Goal: Browse casually: Explore the website without a specific task or goal

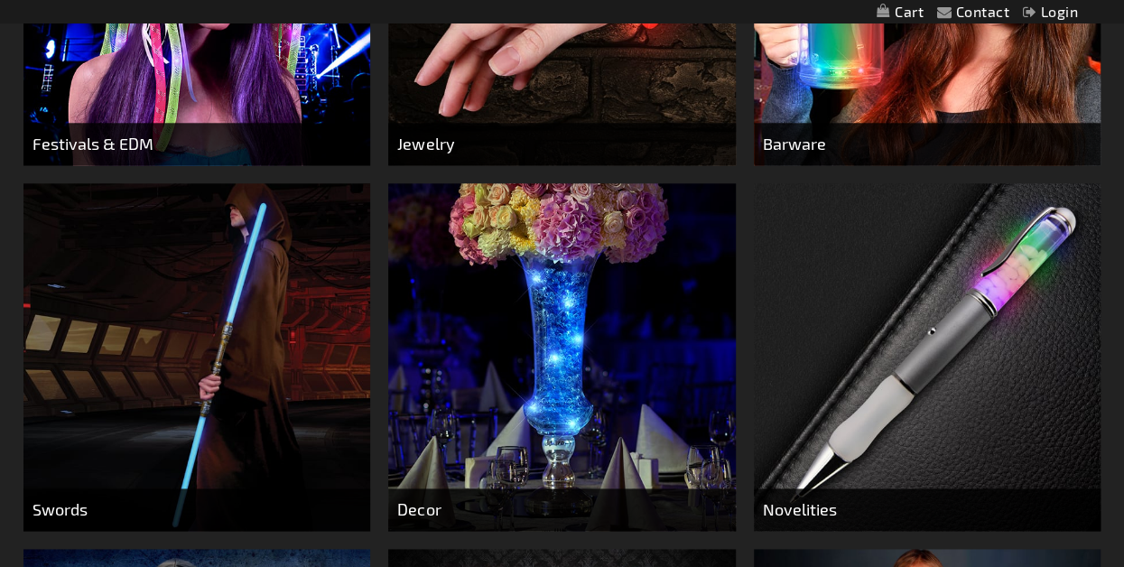
scroll to position [903, 0]
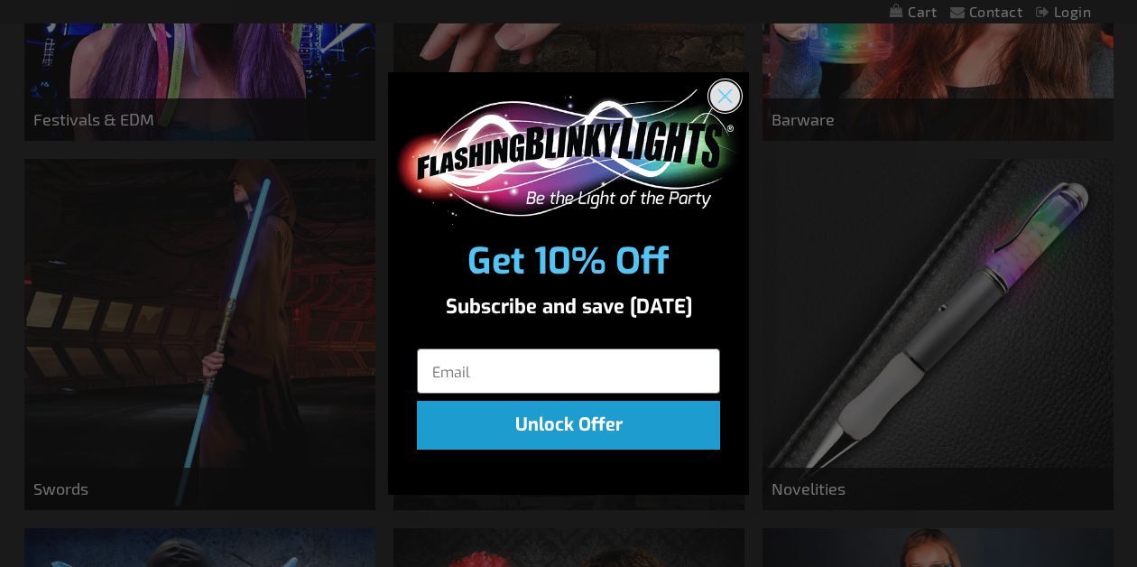
drag, startPoint x: 730, startPoint y: 88, endPoint x: 730, endPoint y: 100, distance: 11.7
click at [730, 92] on icon "Close dialog" at bounding box center [725, 96] width 32 height 32
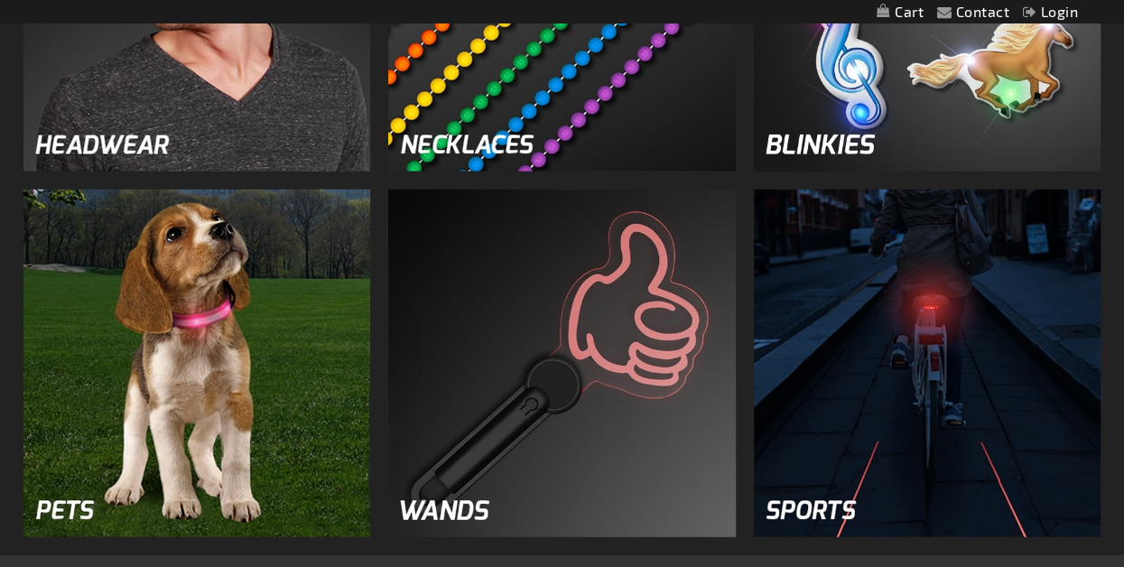
scroll to position [2437, 0]
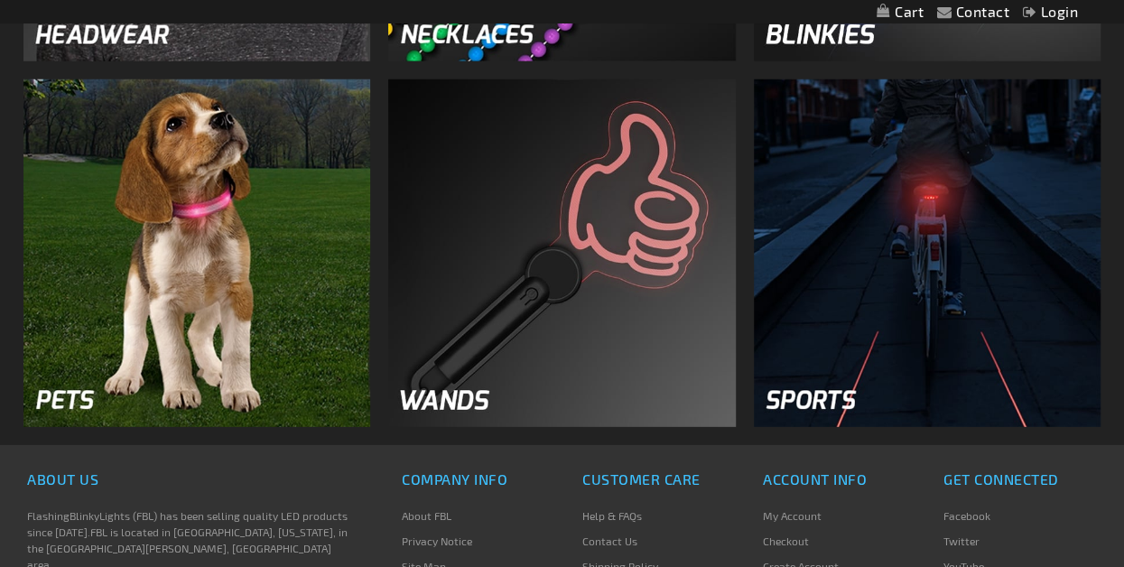
click at [520, 348] on img at bounding box center [561, 252] width 347 height 347
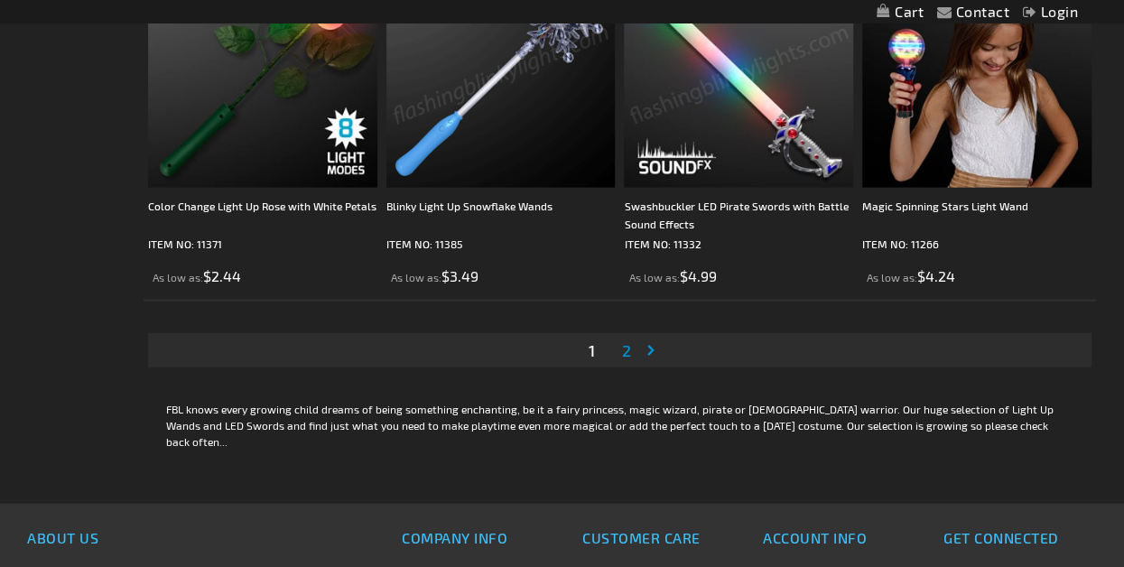
scroll to position [5325, 0]
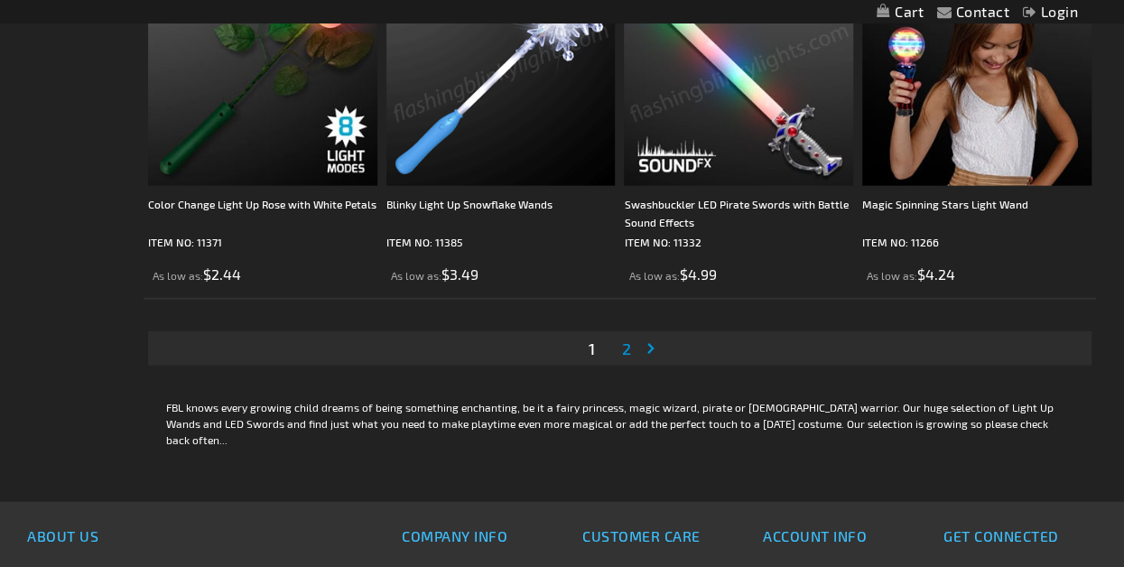
click at [628, 345] on span "2" at bounding box center [626, 348] width 9 height 20
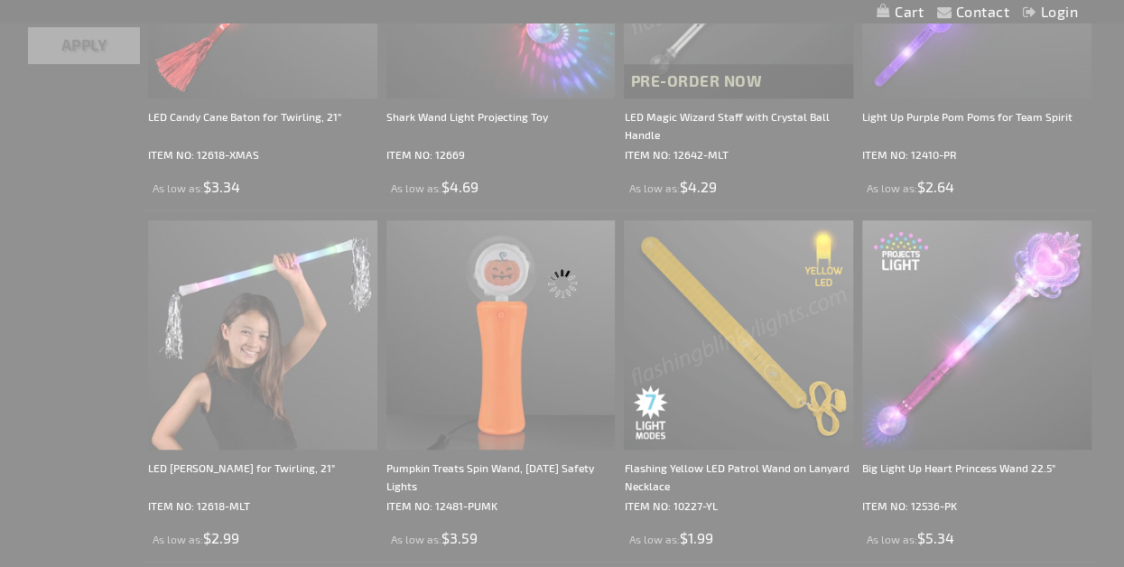
scroll to position [0, 0]
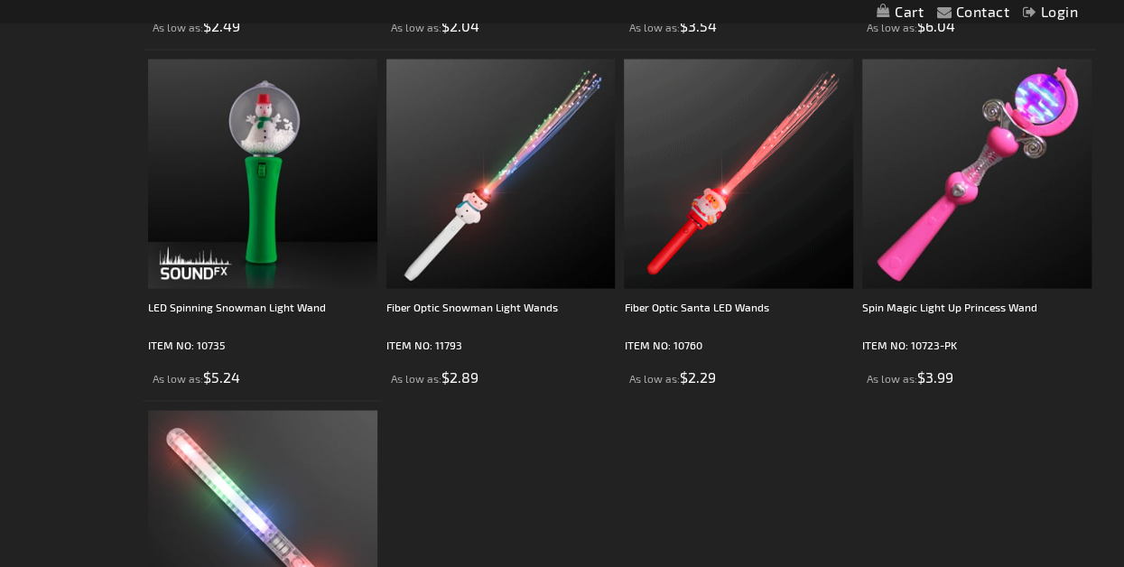
scroll to position [1625, 0]
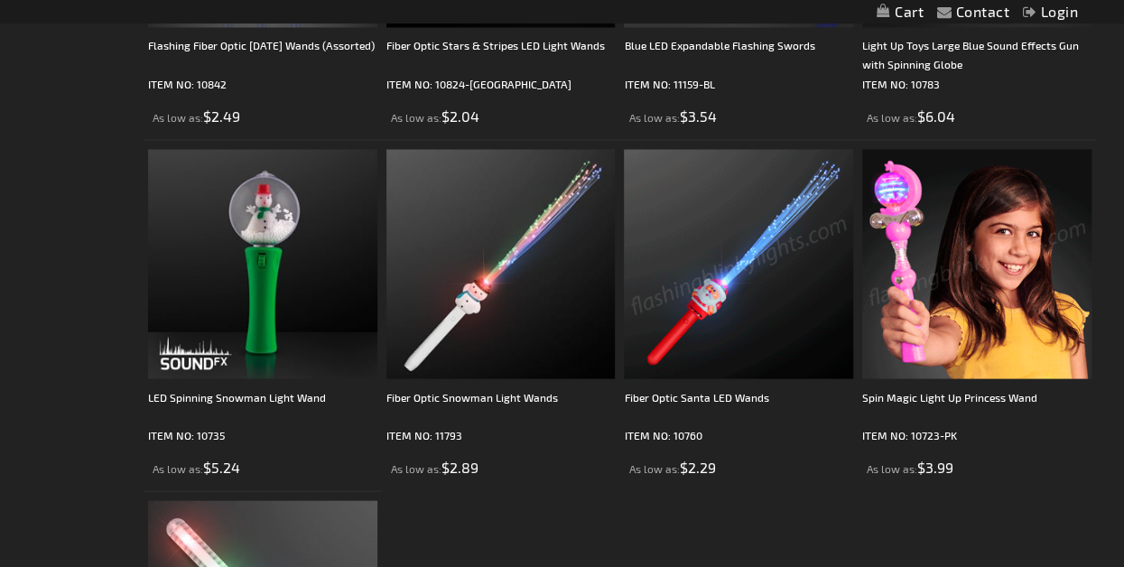
click at [709, 313] on img at bounding box center [738, 263] width 229 height 229
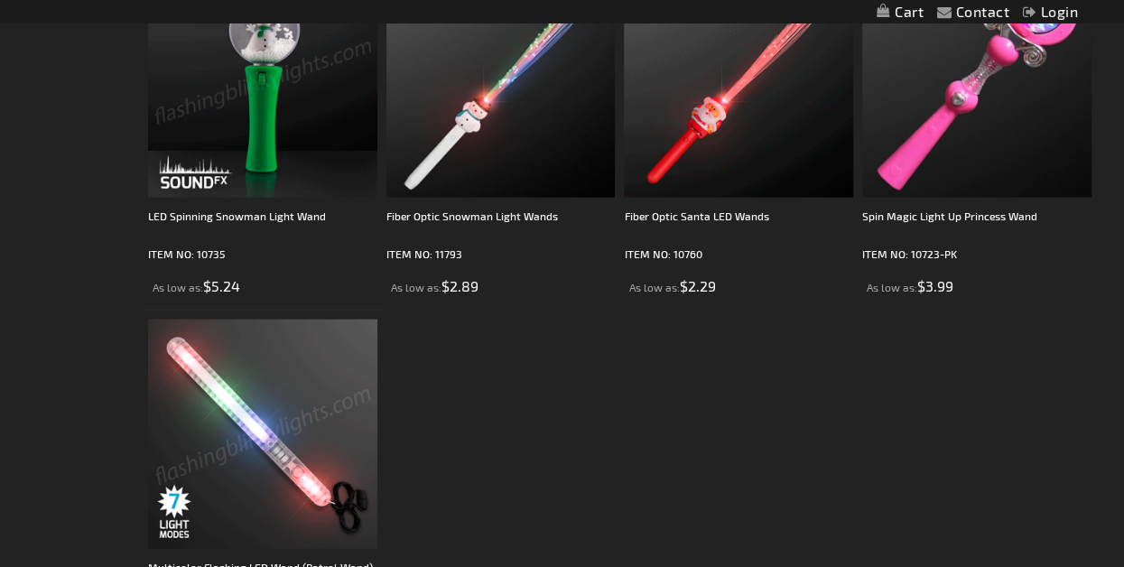
scroll to position [1715, 0]
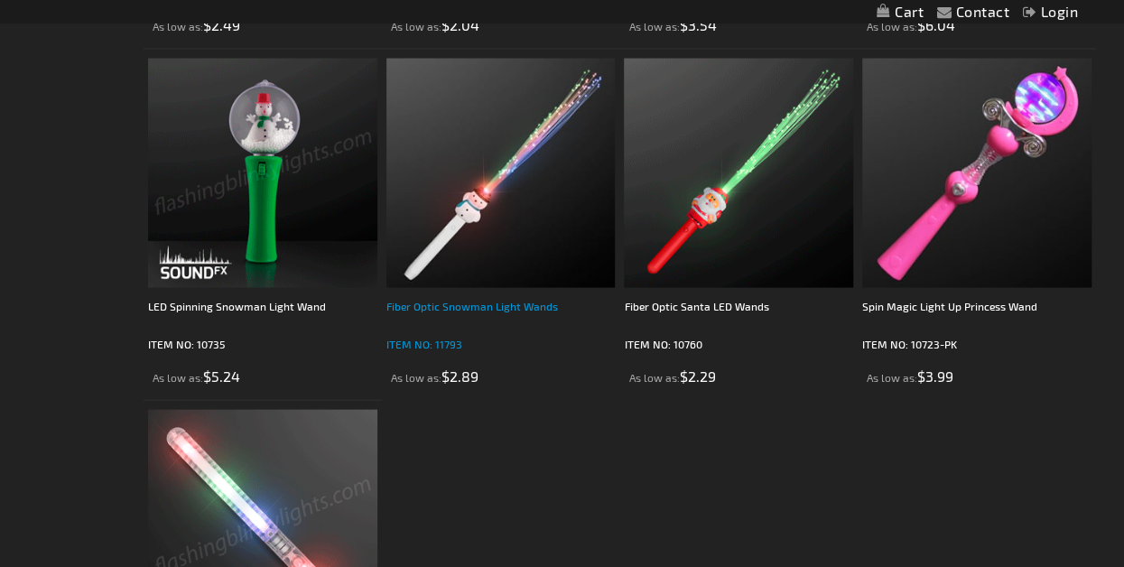
click at [495, 301] on div "Fiber Optic Snowman Light Wands" at bounding box center [500, 315] width 229 height 36
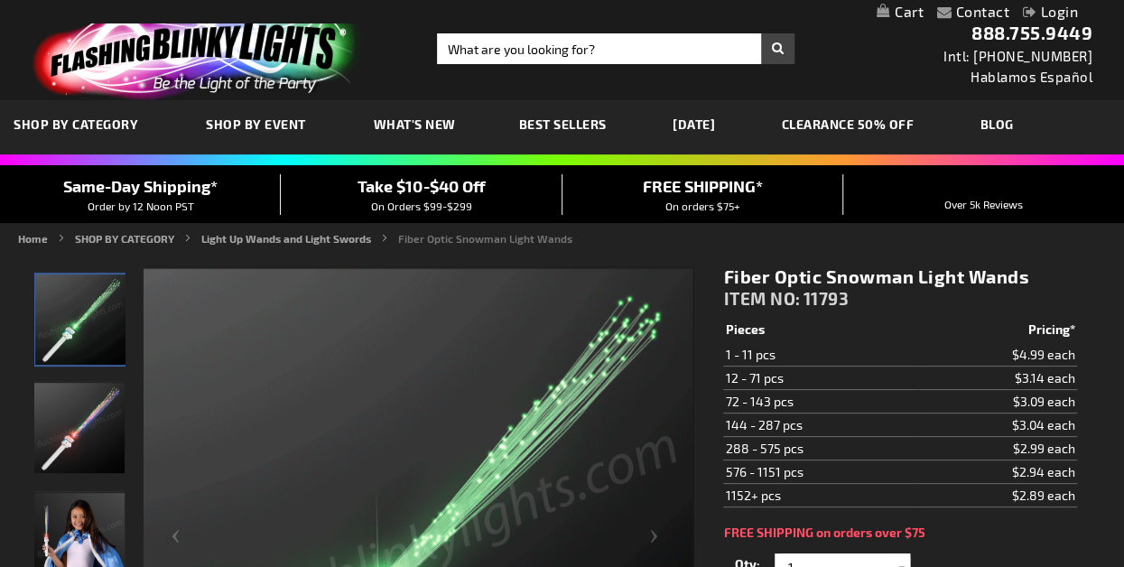
drag, startPoint x: 508, startPoint y: 248, endPoint x: 1135, endPoint y: 374, distance: 639.7
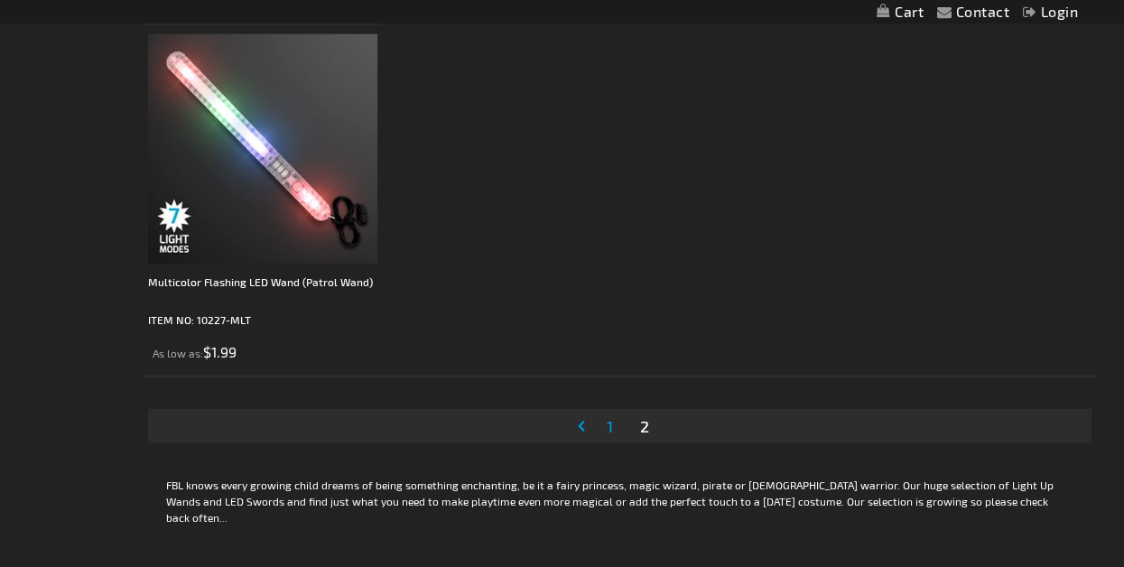
scroll to position [2166, 0]
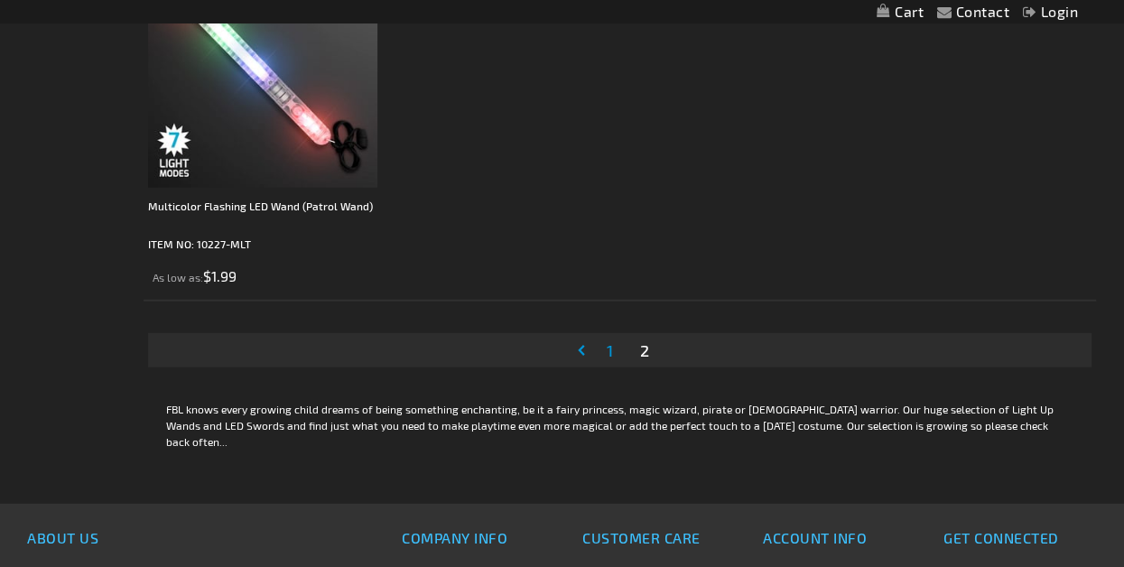
click at [607, 349] on span "1" at bounding box center [610, 350] width 6 height 20
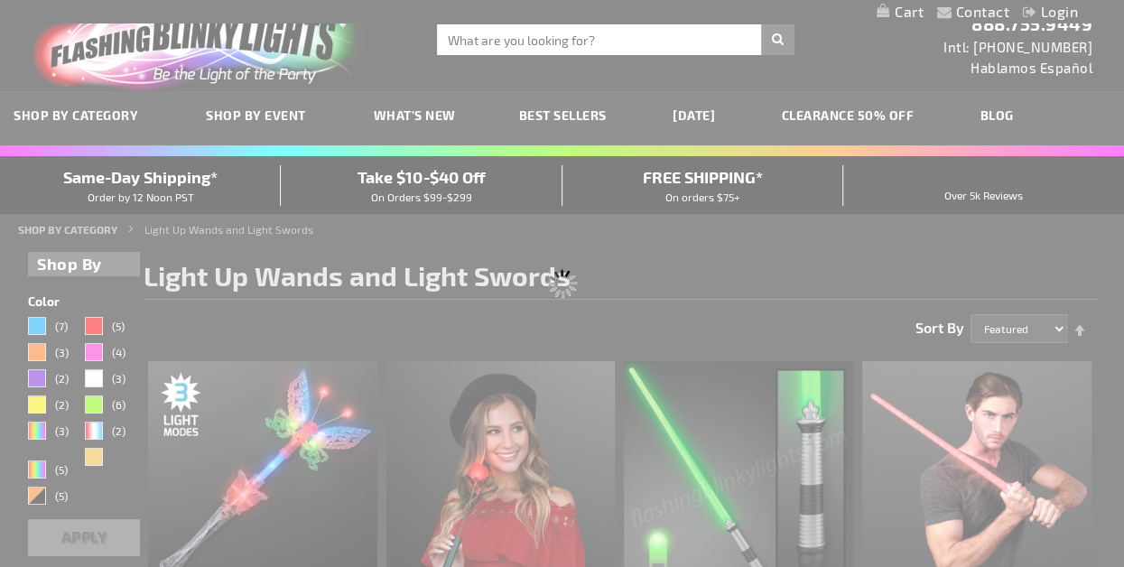
scroll to position [0, 0]
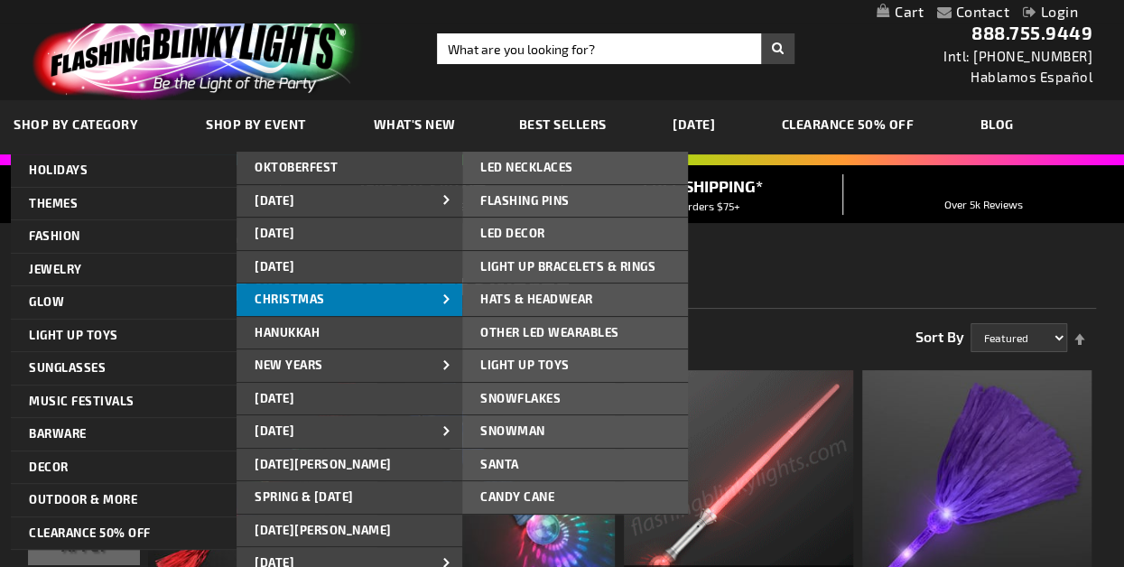
click at [310, 301] on span "CHRISTMAS" at bounding box center [290, 299] width 70 height 14
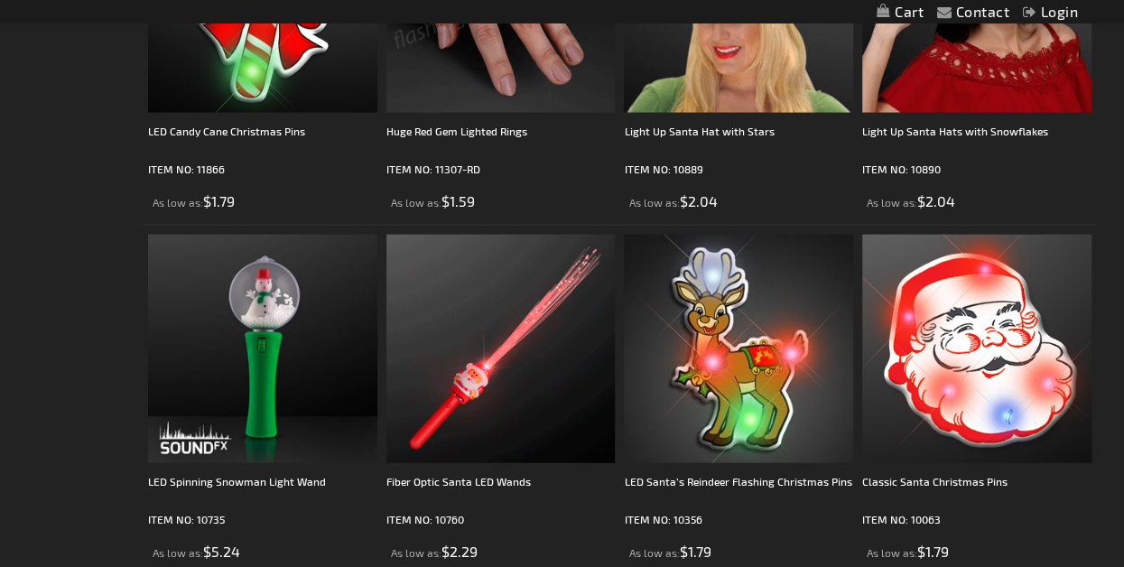
scroll to position [5325, 0]
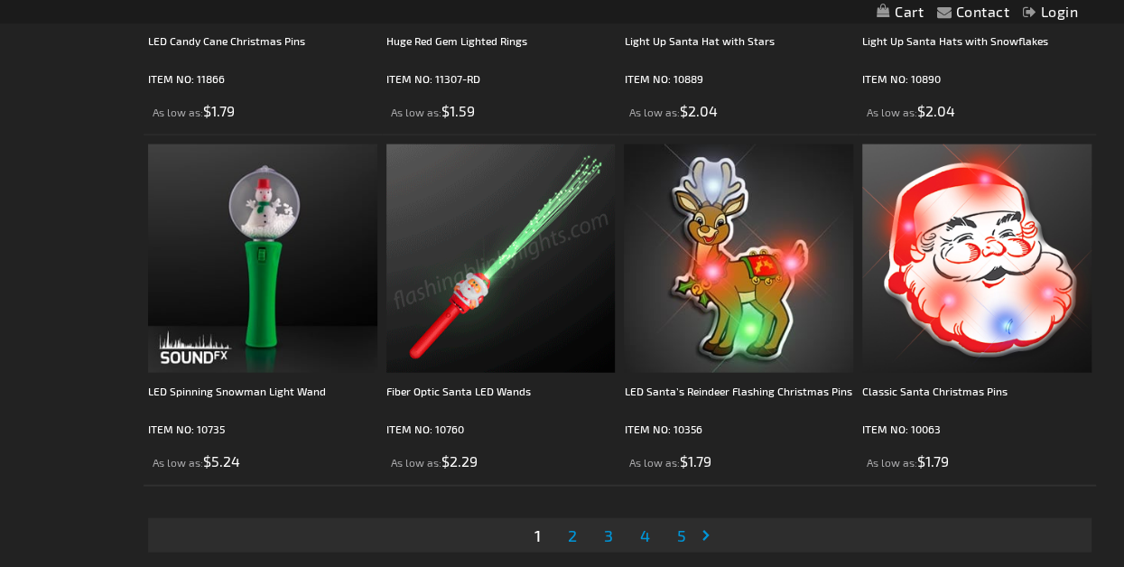
click at [572, 535] on span "2" at bounding box center [571, 535] width 9 height 20
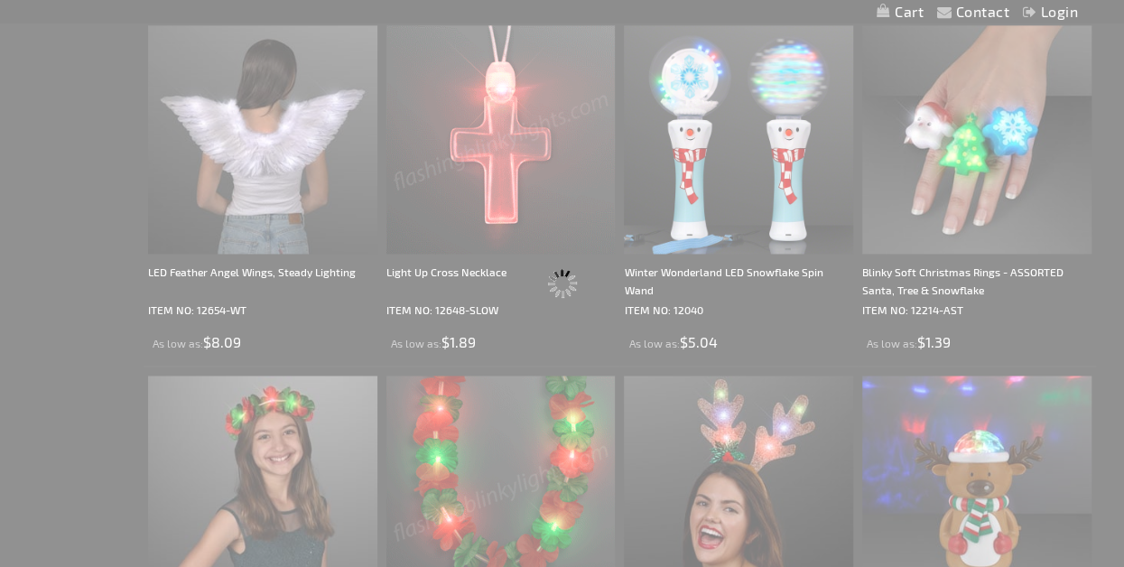
scroll to position [0, 0]
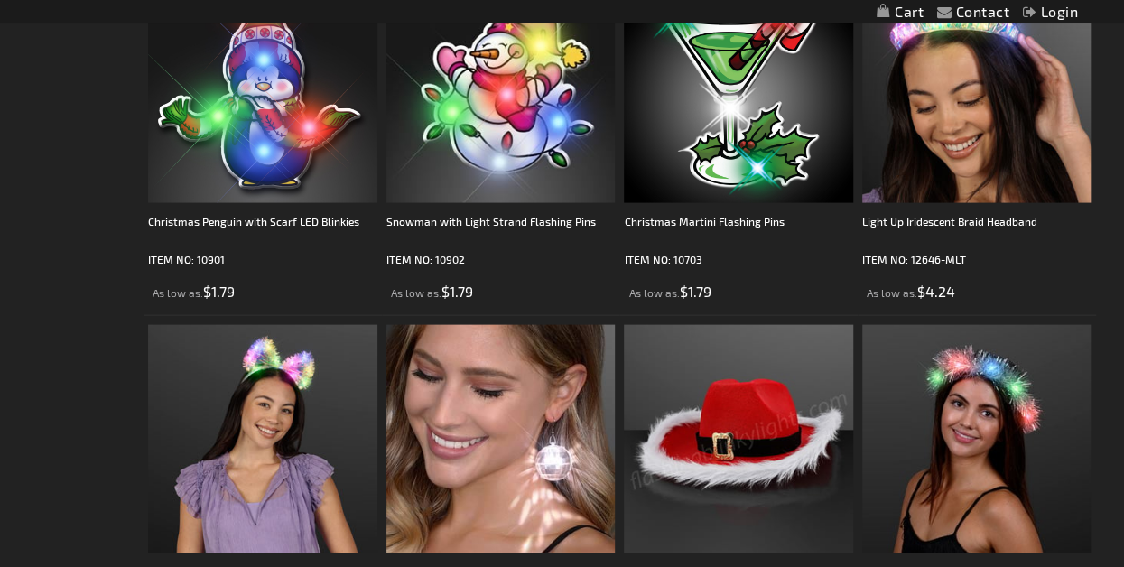
scroll to position [5506, 0]
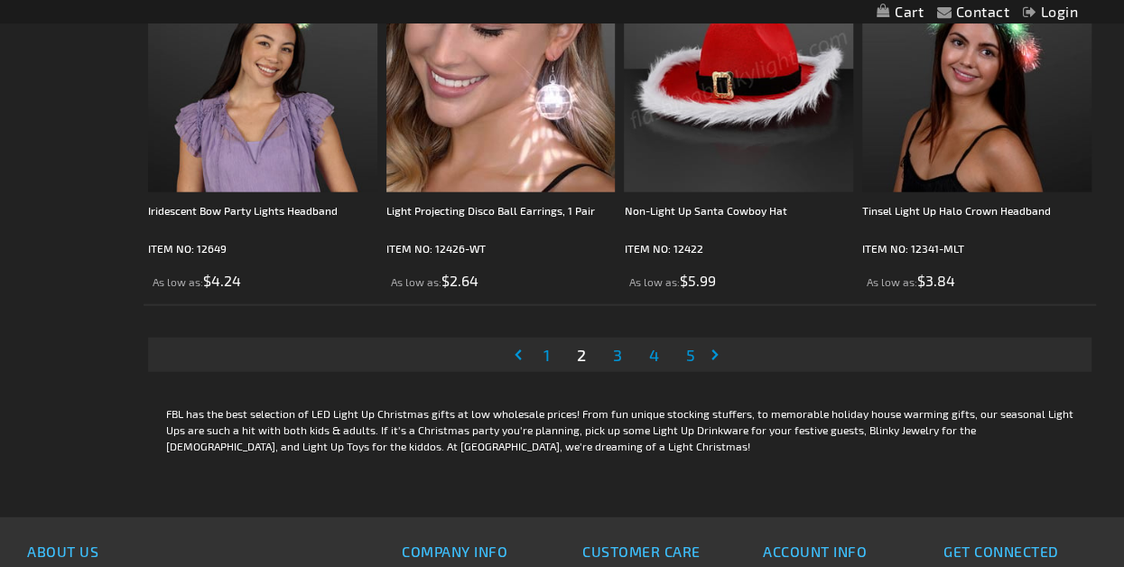
click at [612, 357] on span "3" at bounding box center [616, 355] width 9 height 20
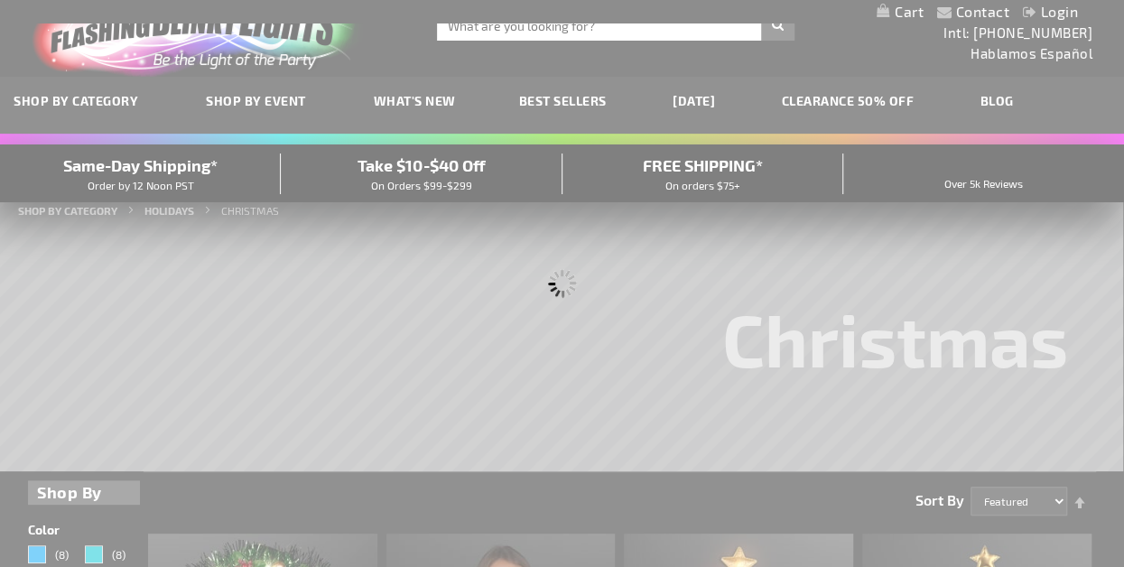
scroll to position [0, 0]
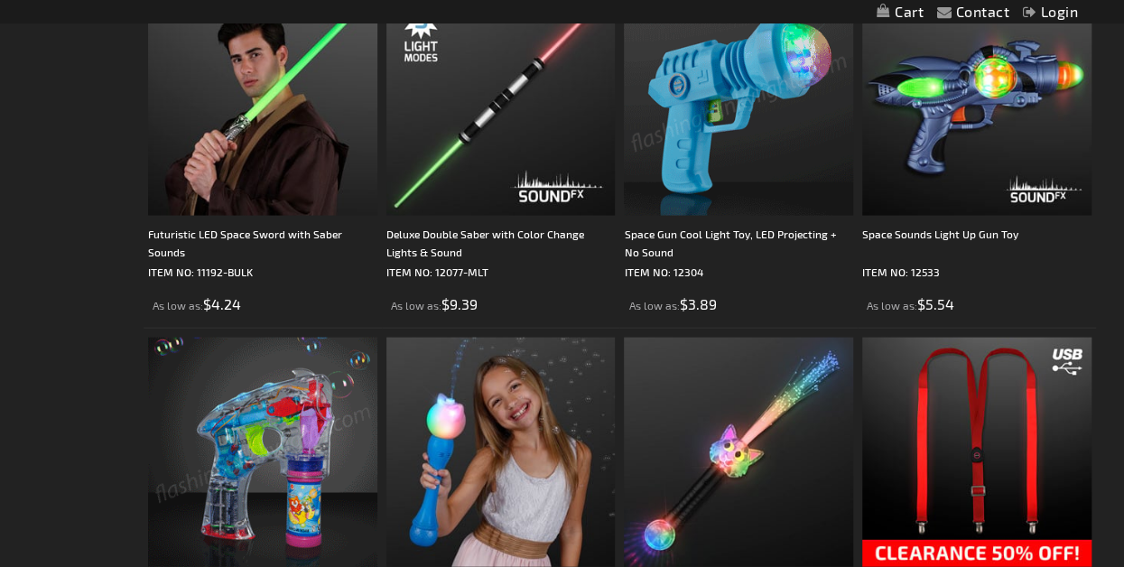
scroll to position [5325, 0]
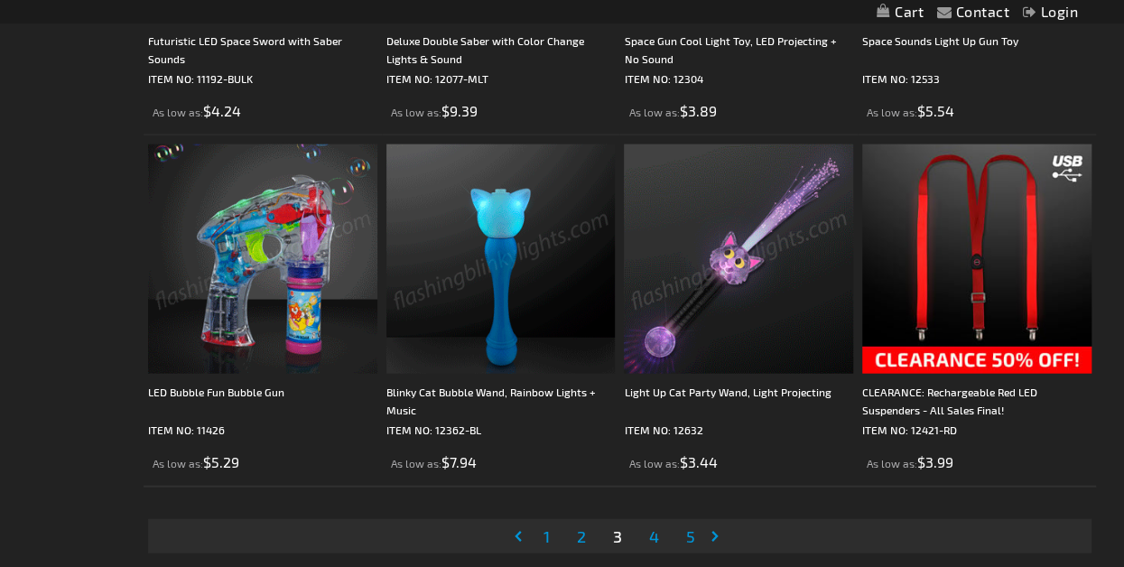
click at [654, 535] on span "4" at bounding box center [653, 536] width 10 height 20
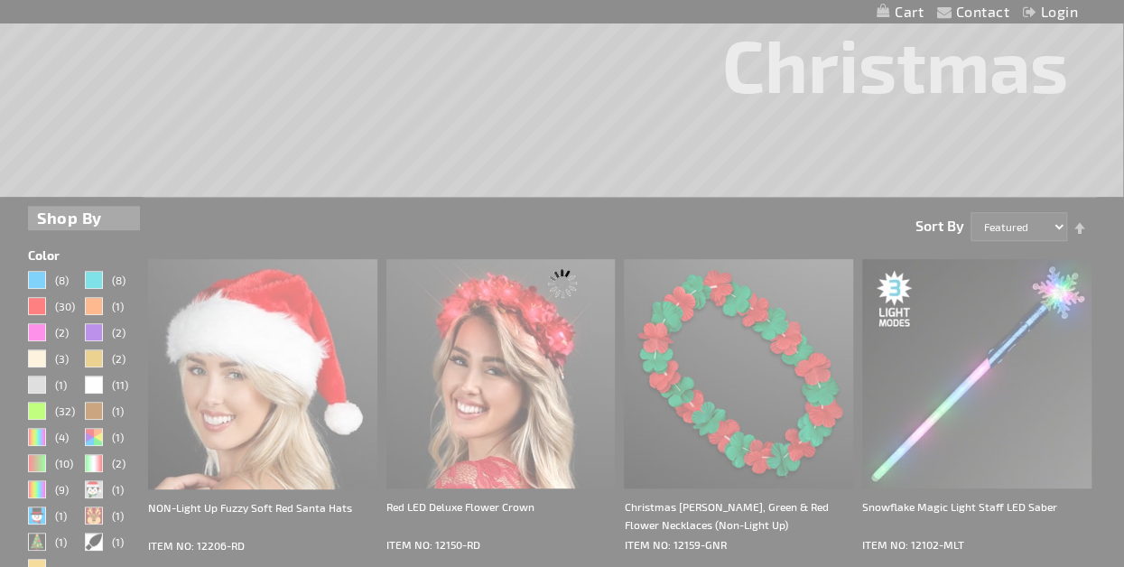
scroll to position [0, 0]
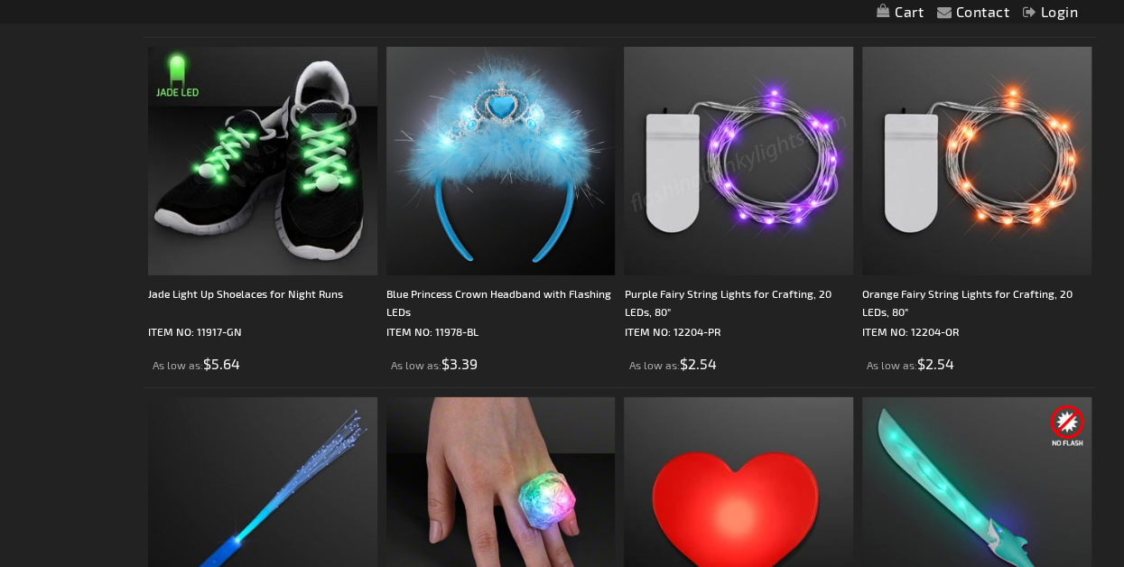
scroll to position [2618, 0]
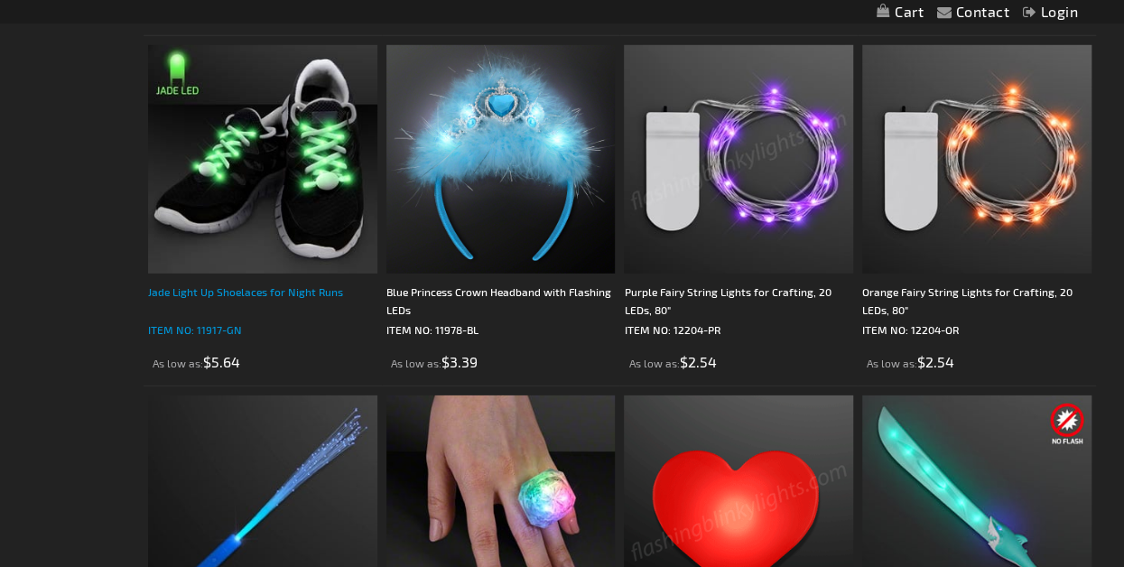
click at [219, 299] on div "Jade Light Up Shoelaces for Night Runs" at bounding box center [262, 301] width 229 height 36
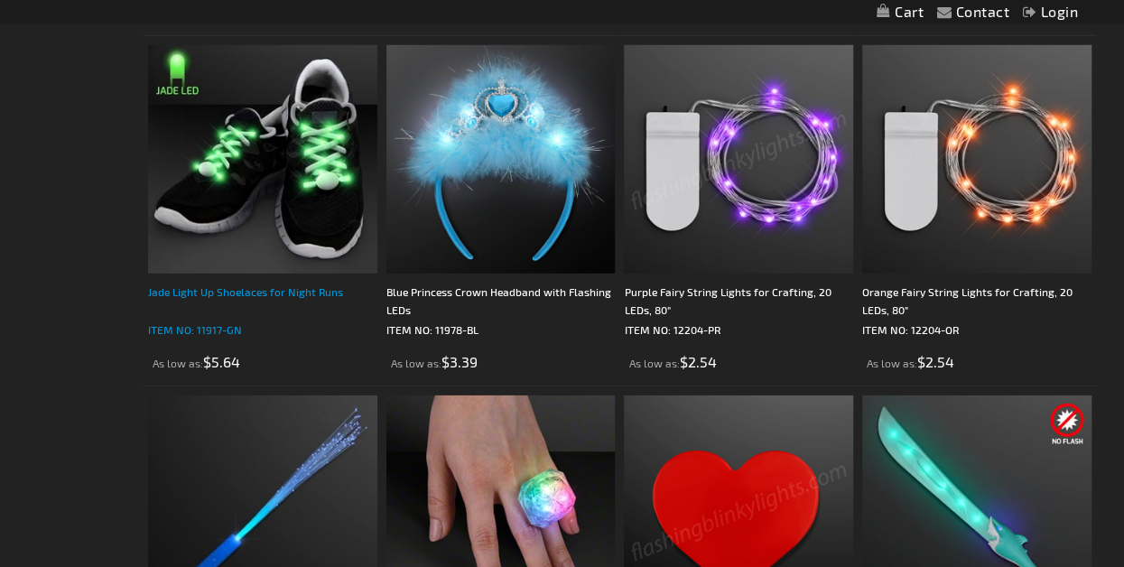
click at [219, 300] on div "Jade Light Up Shoelaces for Night Runs" at bounding box center [262, 301] width 229 height 36
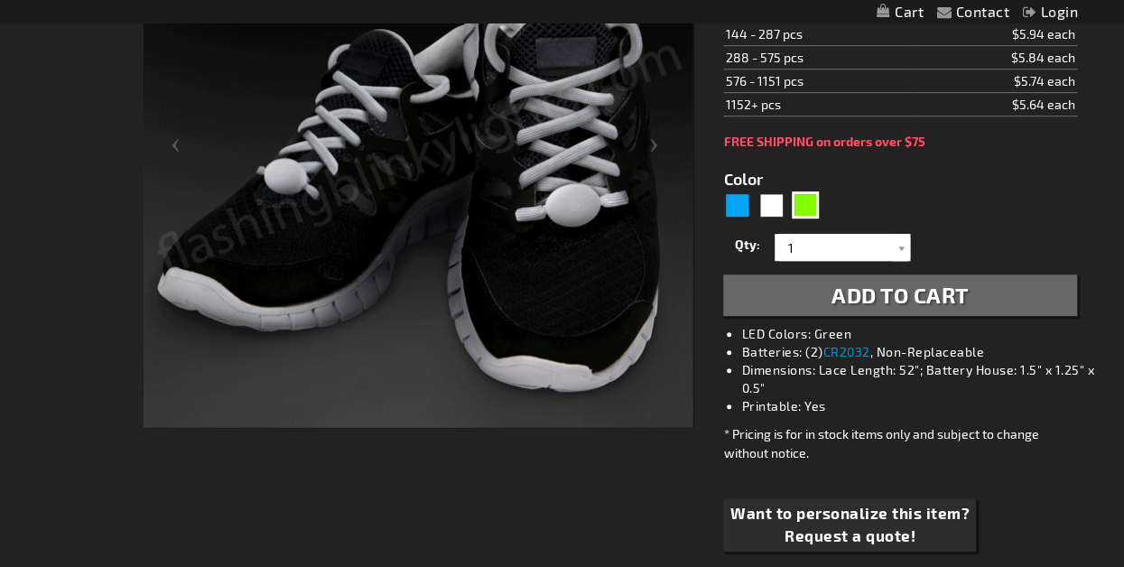
scroll to position [271, 0]
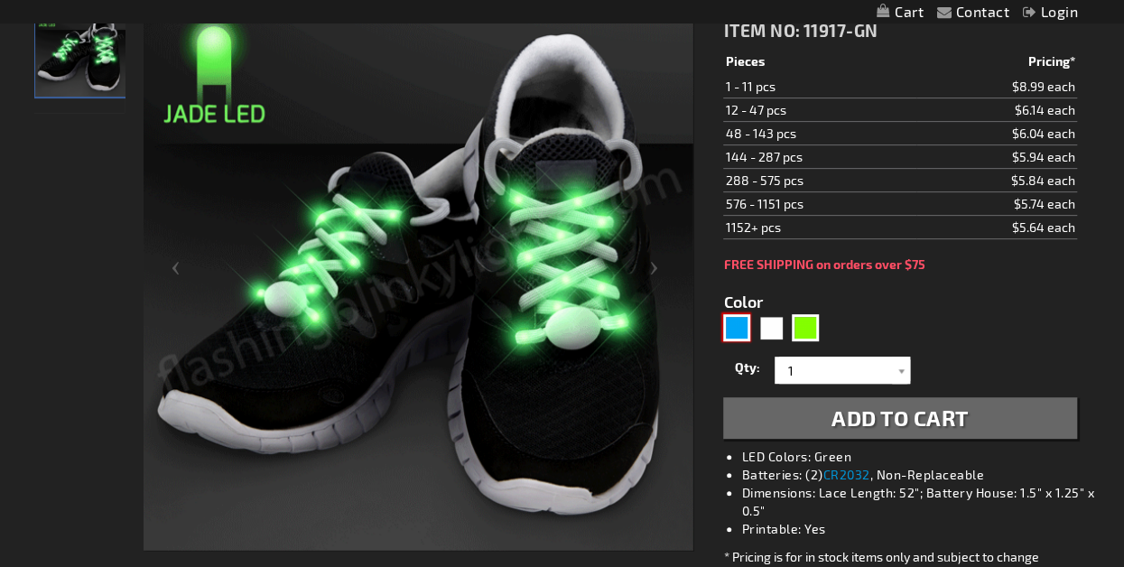
click at [741, 327] on div "Blue" at bounding box center [736, 327] width 27 height 27
type input "5629"
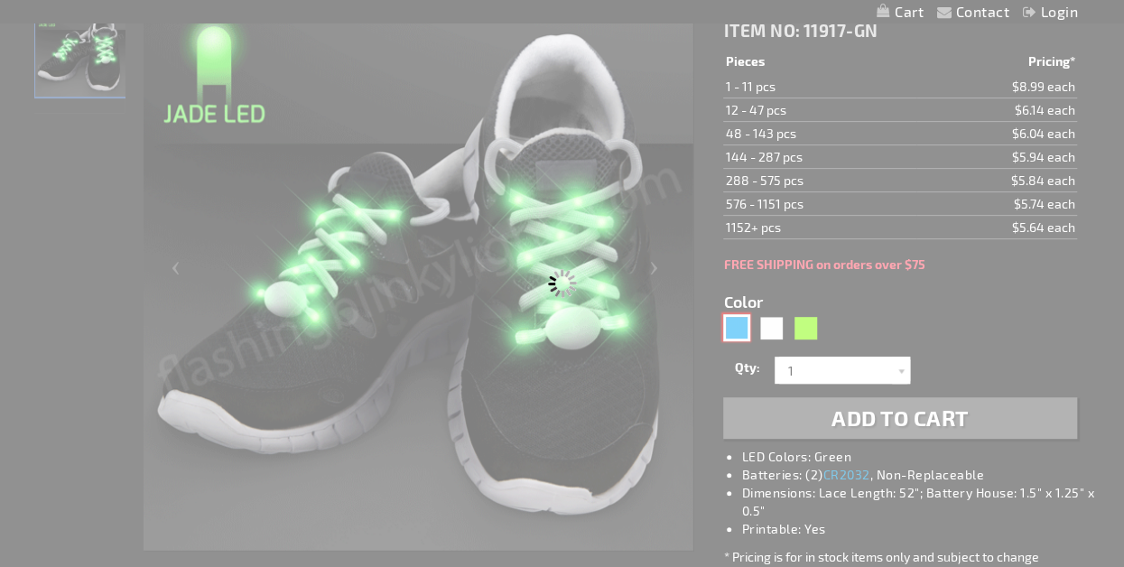
type input "11917-BL"
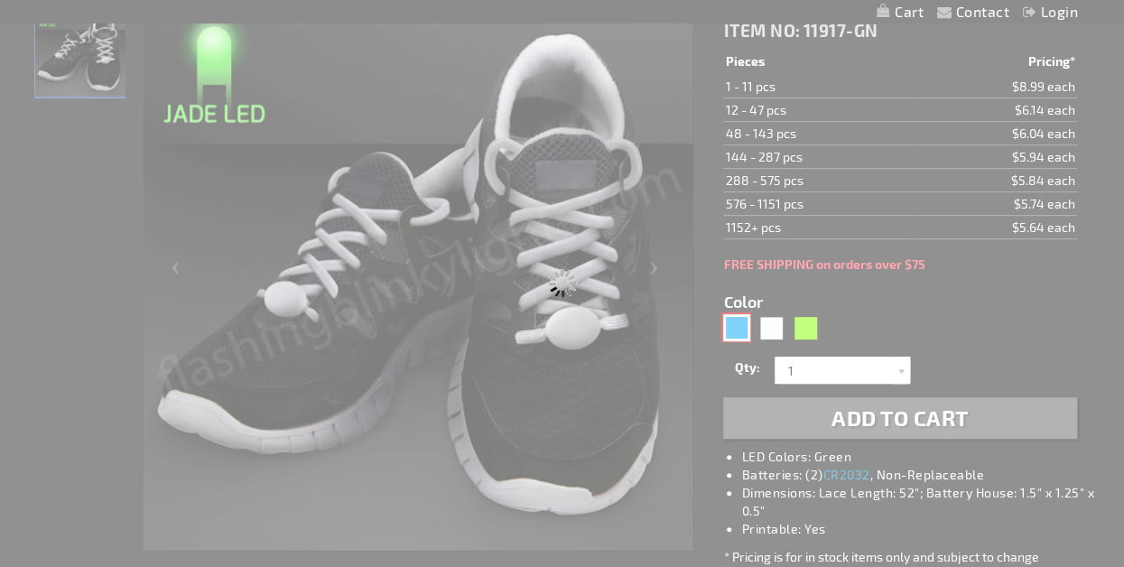
type input "Customize - Blue LED Shoelaces for Night Fun Runs - ITEM NO: 11917-BL"
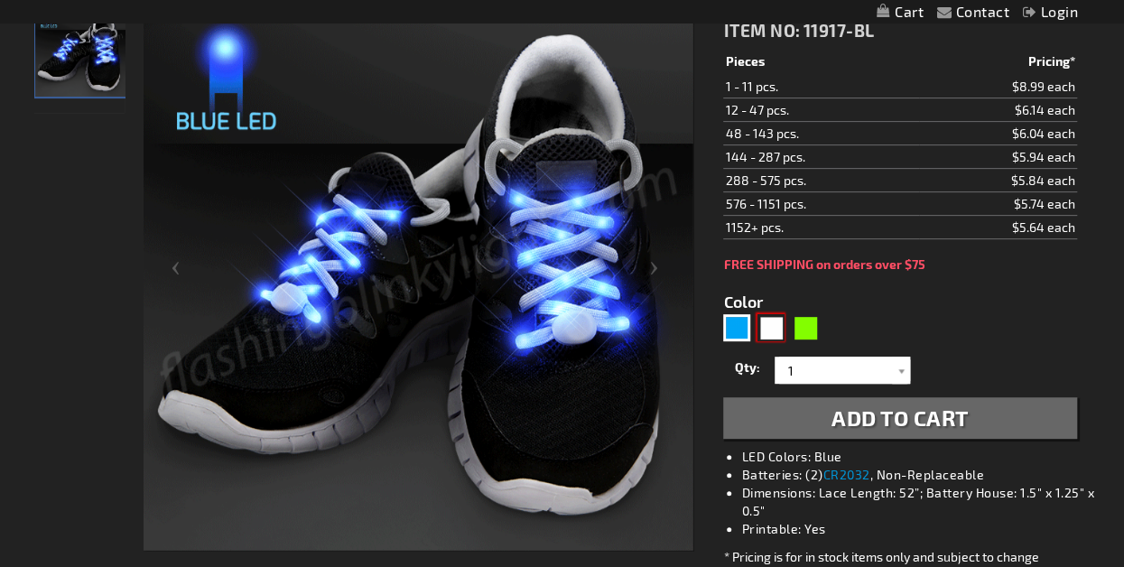
click at [779, 332] on div "White" at bounding box center [770, 327] width 27 height 27
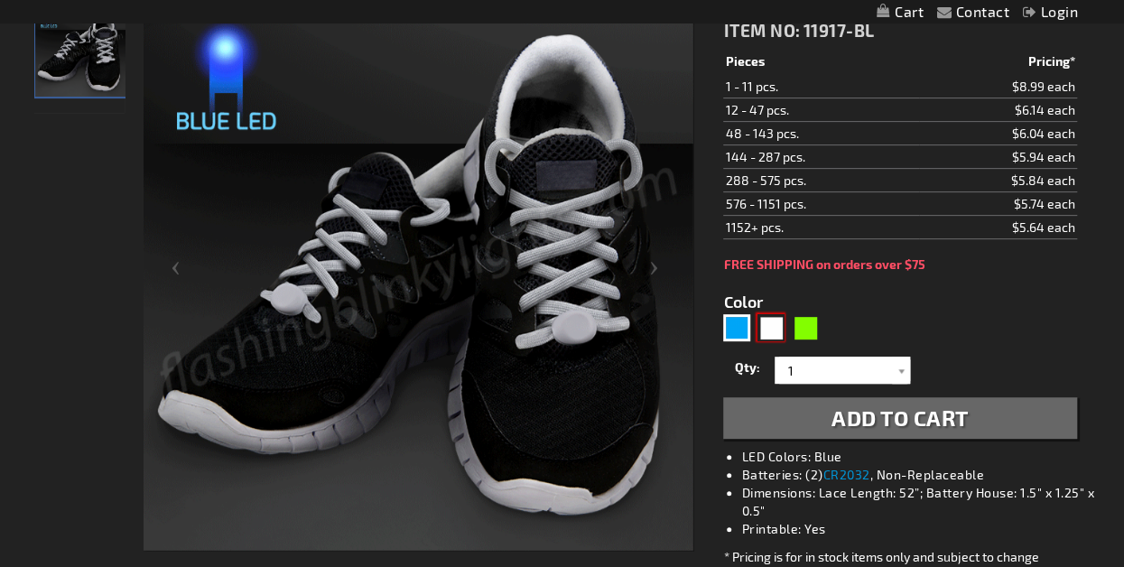
type input "5646"
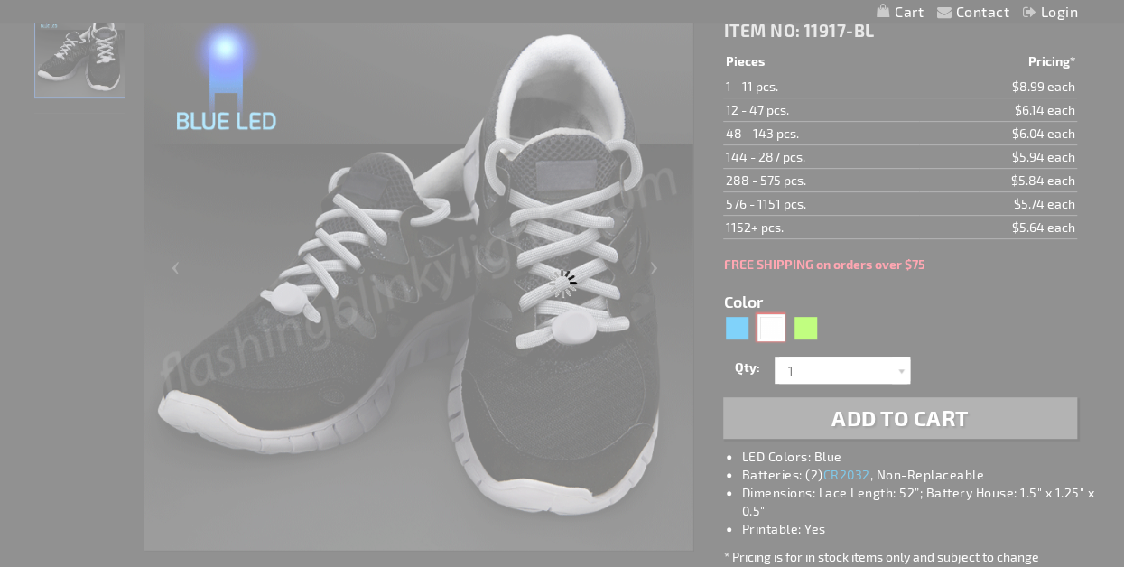
type input "11917-WT"
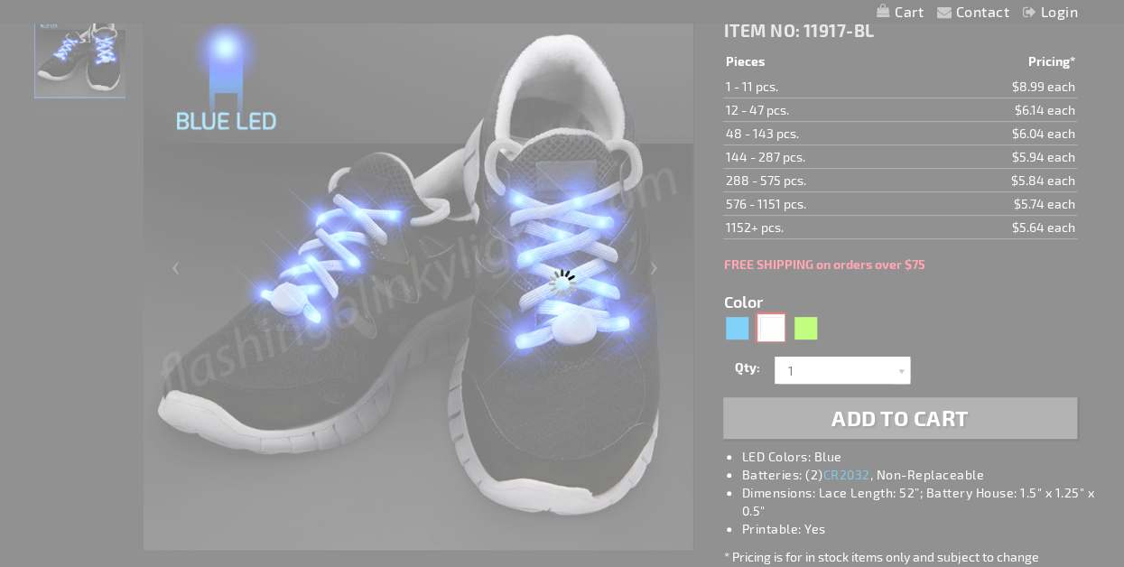
type input "Customize - White LED Shoelaces for Night Fun Runs - ITEM NO: 11917-WT"
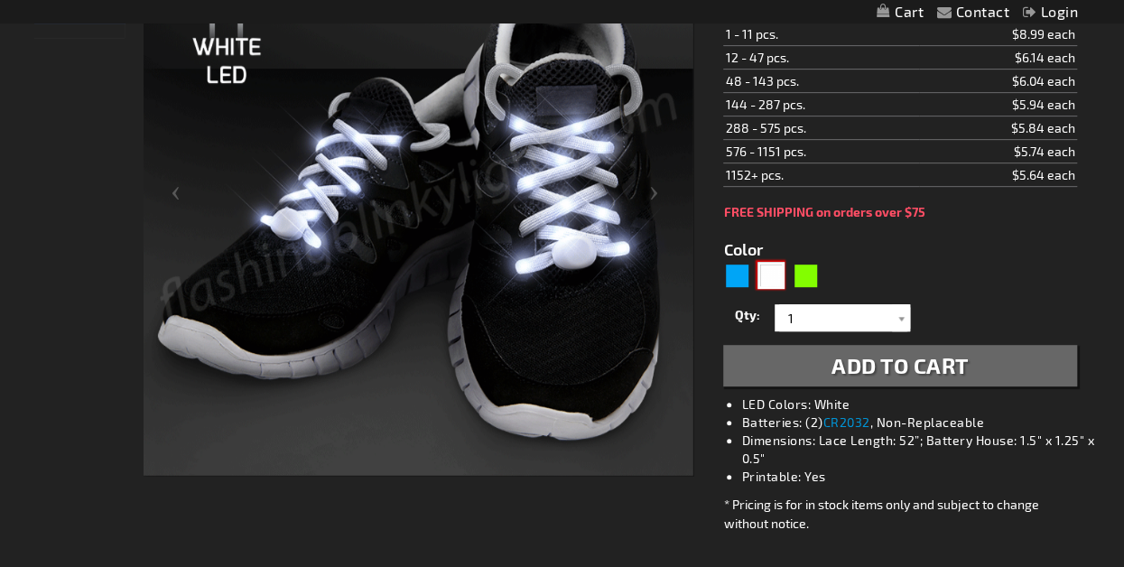
scroll to position [181, 0]
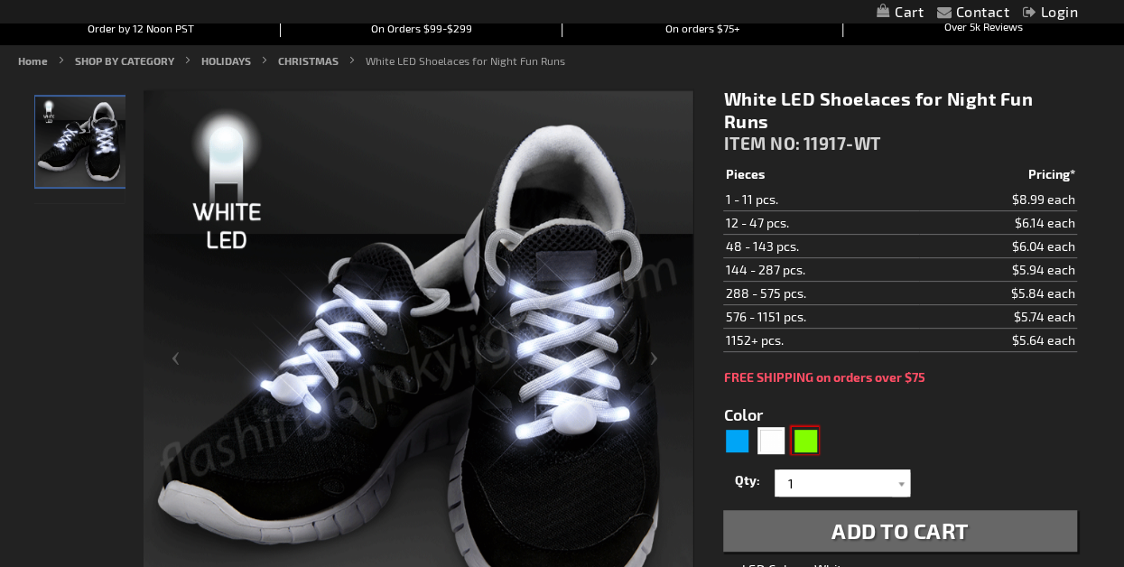
click at [809, 428] on div "Green" at bounding box center [805, 440] width 27 height 27
type input "5648"
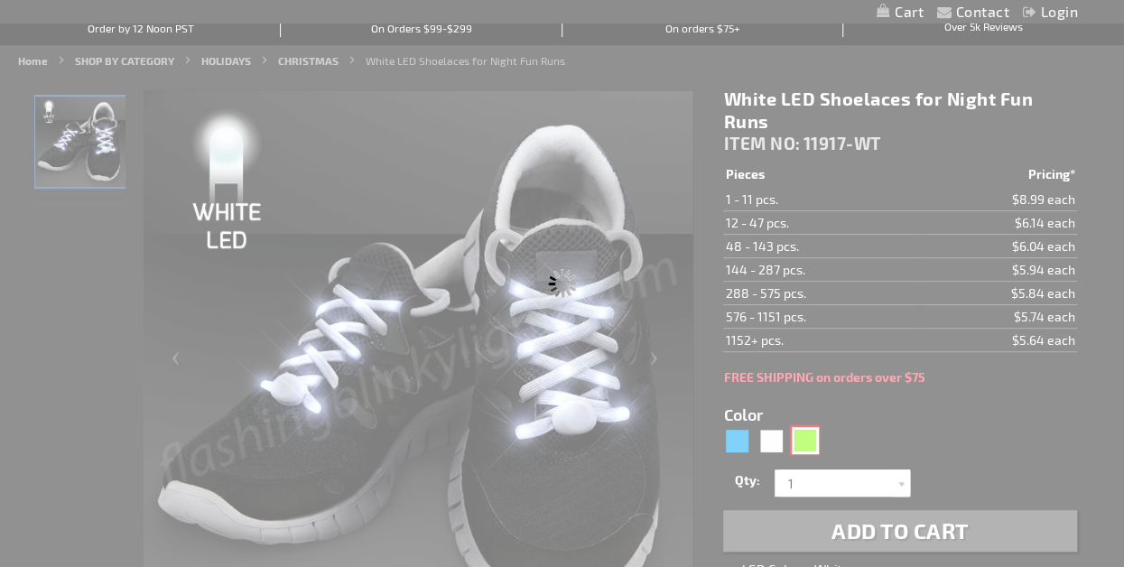
type input "11917-GN"
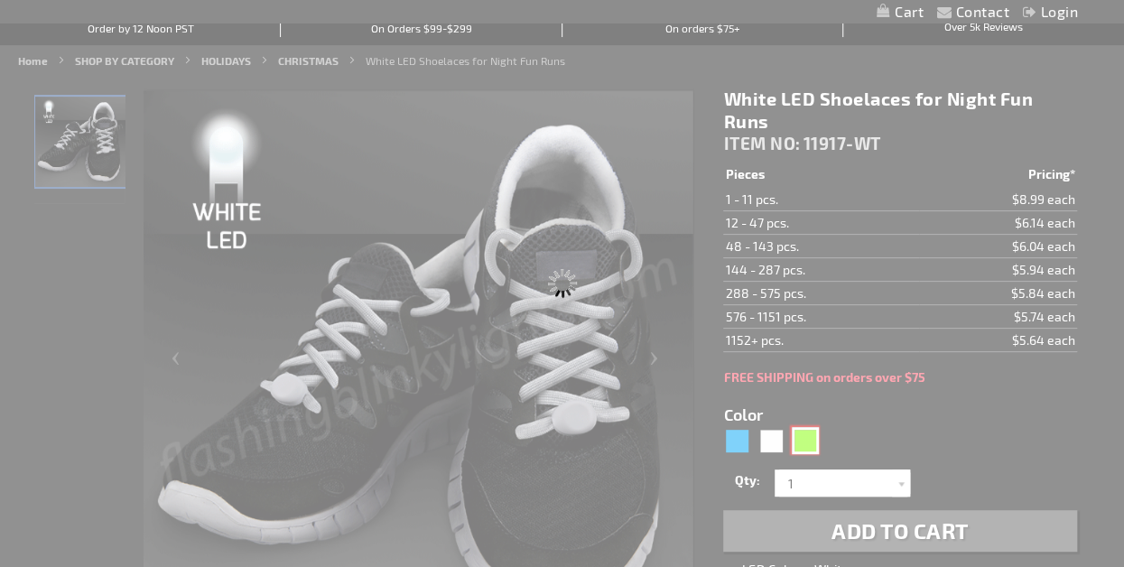
type input "Customize - Jade Light Up Shoelaces for Night Runs - ITEM NO: 11917-GN"
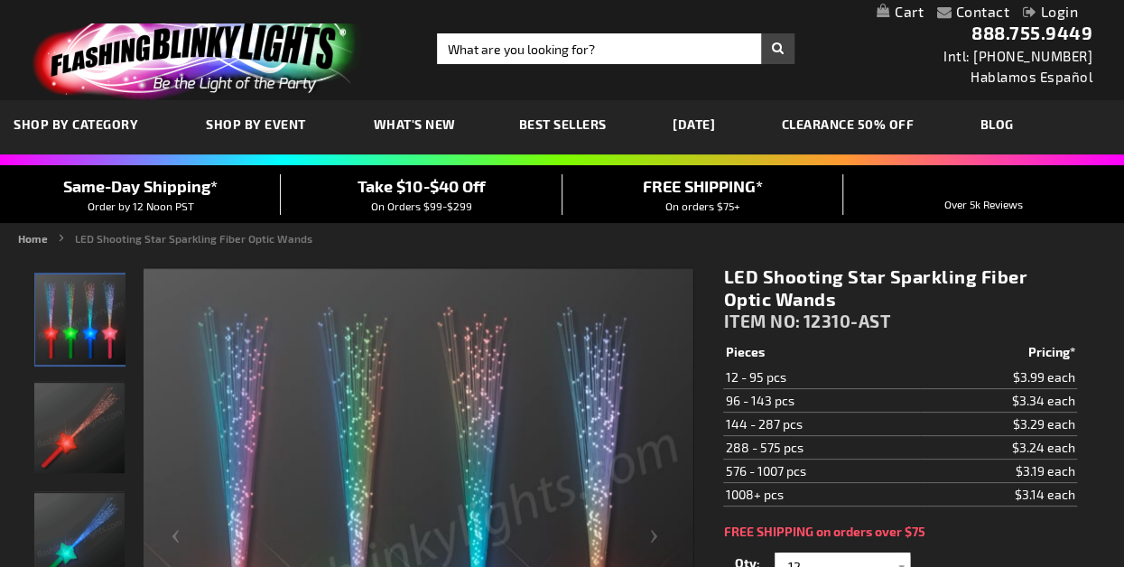
click at [885, 116] on link "CLEARANCE 50% OFF" at bounding box center [848, 124] width 160 height 60
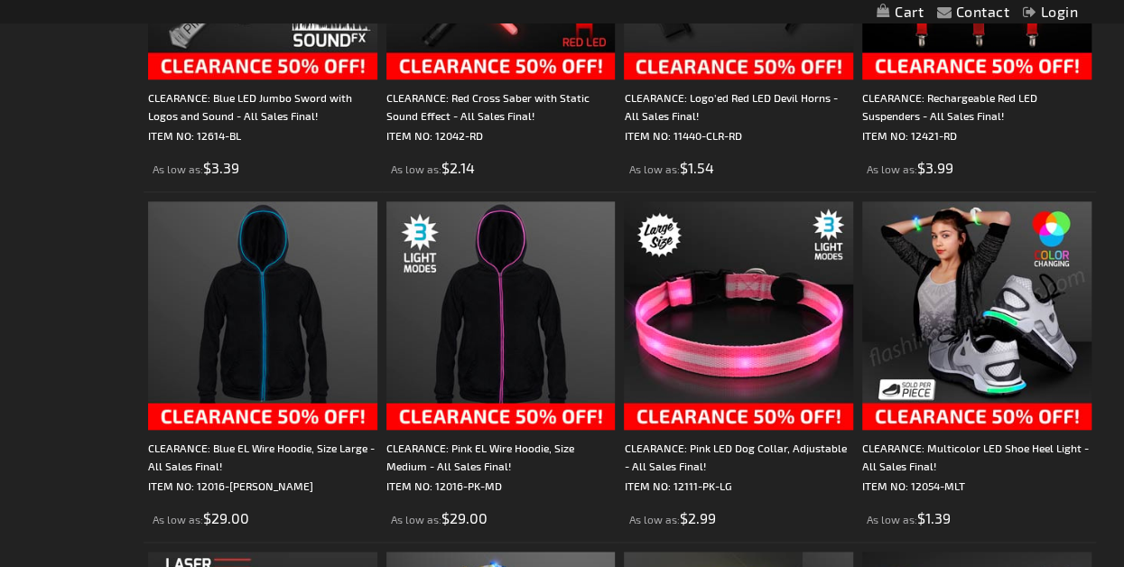
scroll to position [903, 0]
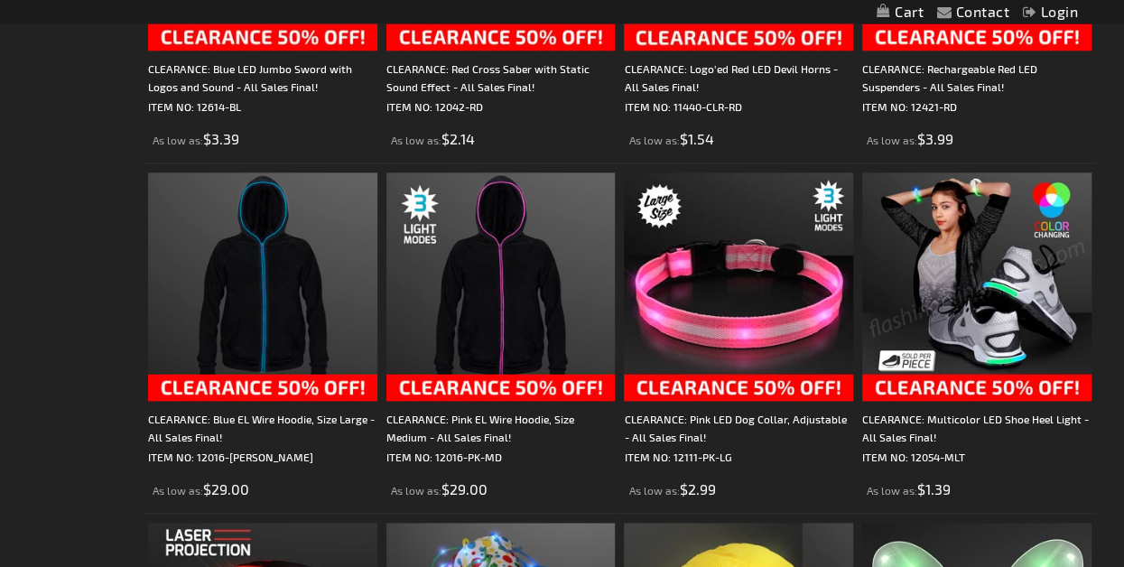
click at [975, 329] on img at bounding box center [976, 286] width 229 height 229
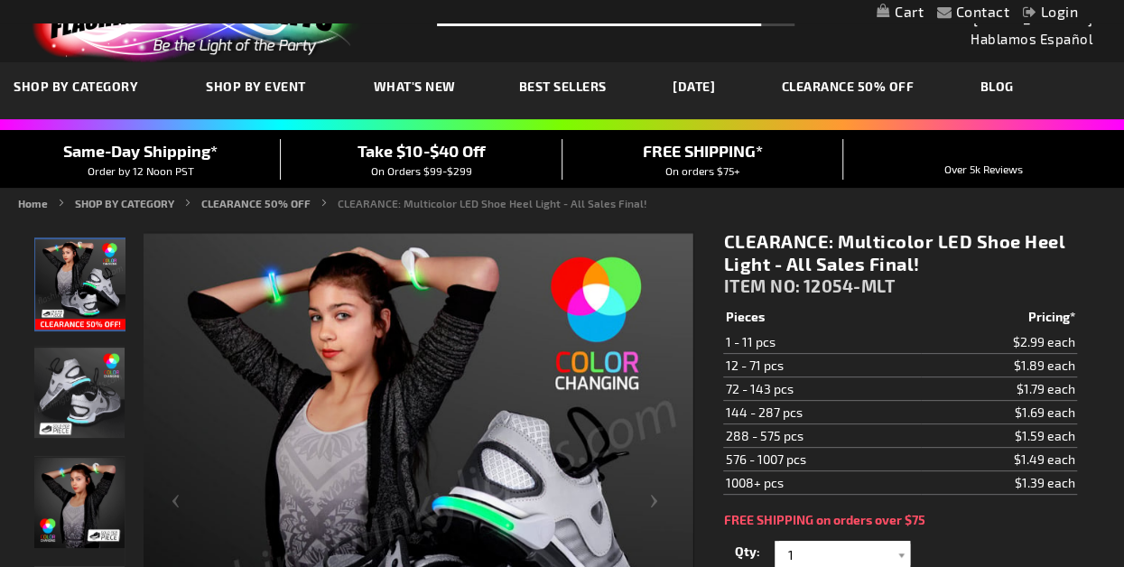
scroll to position [42, 0]
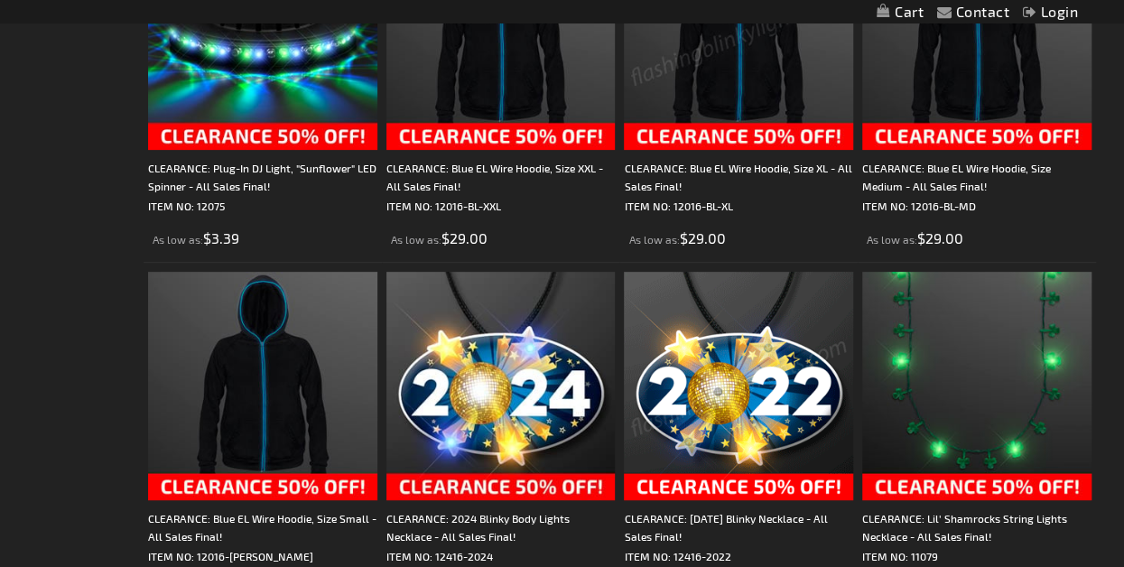
scroll to position [3430, 0]
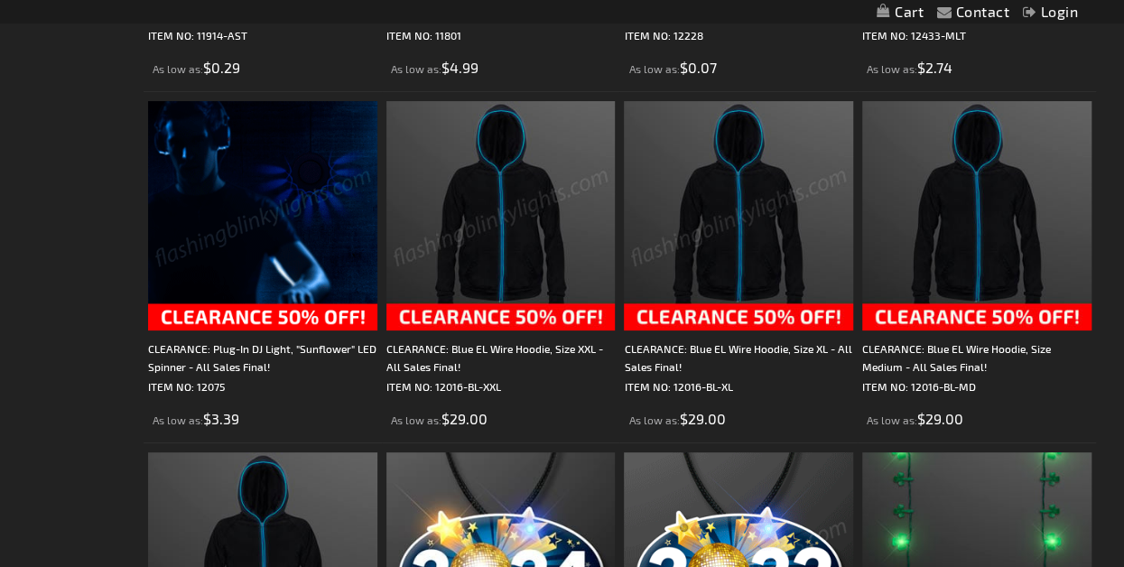
click at [264, 271] on img at bounding box center [262, 215] width 229 height 229
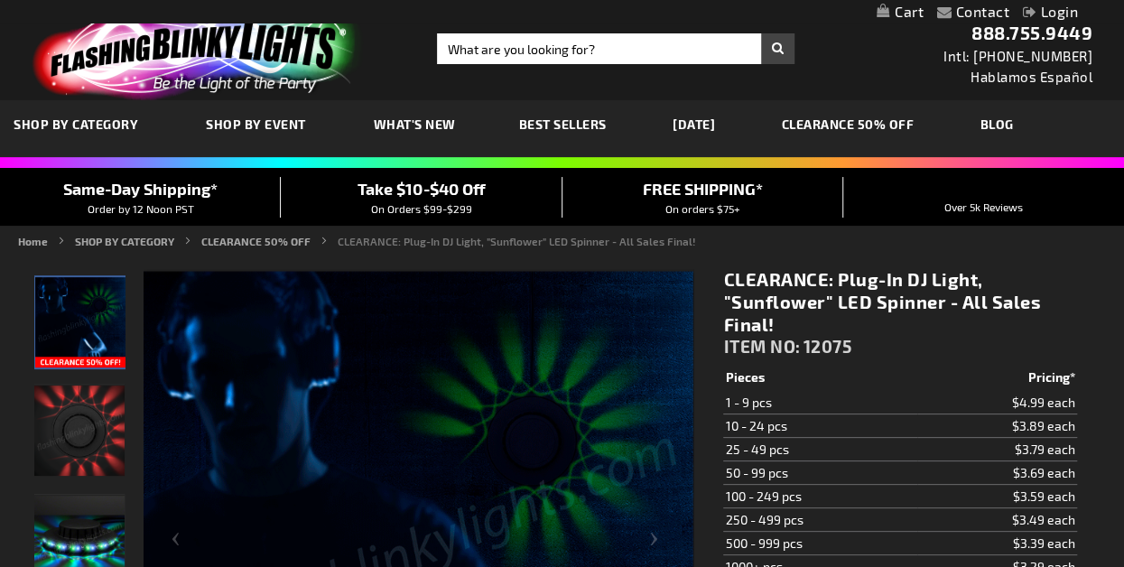
click at [881, 122] on link "CLEARANCE 50% OFF" at bounding box center [848, 124] width 160 height 60
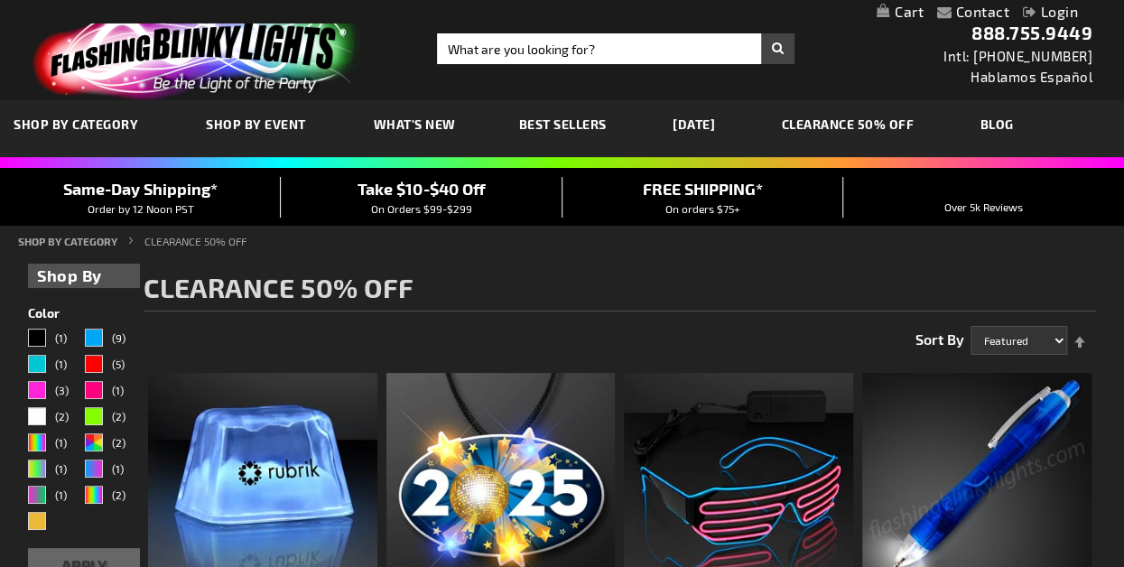
click at [561, 123] on span "Best Sellers" at bounding box center [563, 123] width 88 height 15
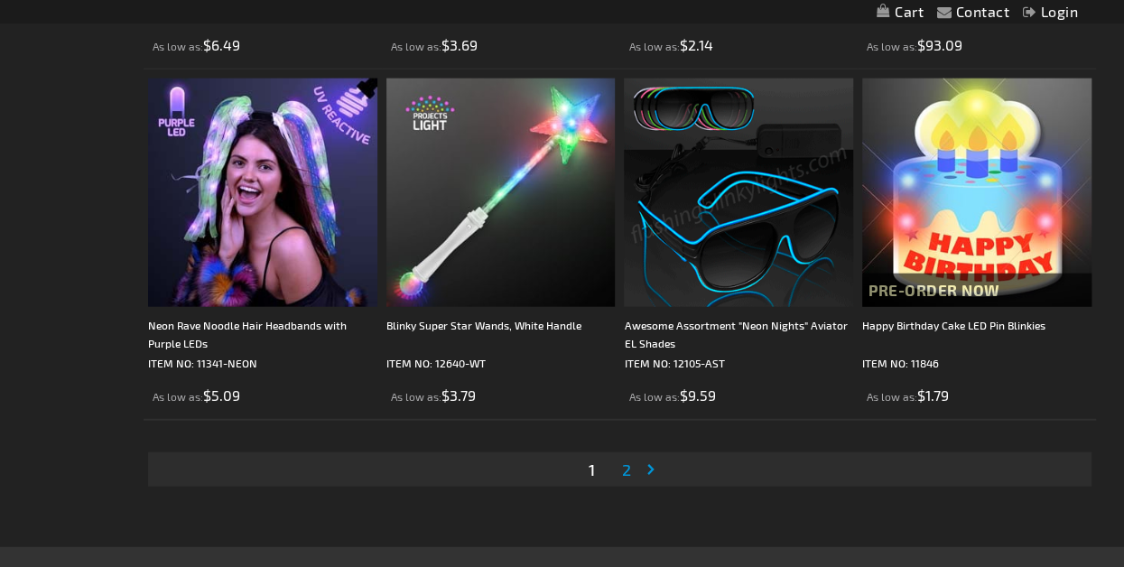
scroll to position [5506, 0]
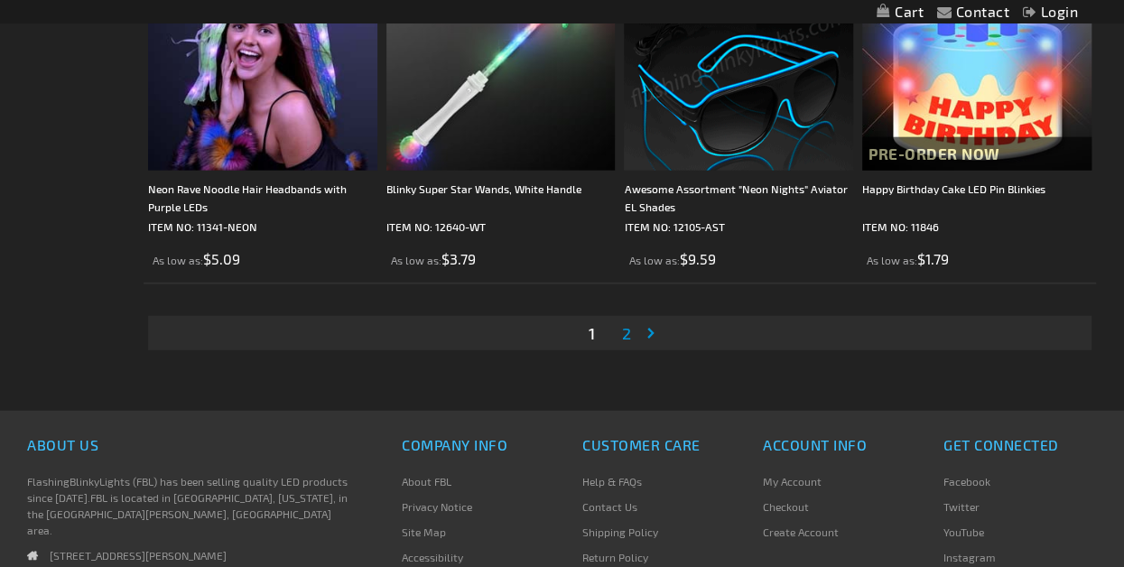
click at [629, 330] on span "2" at bounding box center [626, 333] width 9 height 20
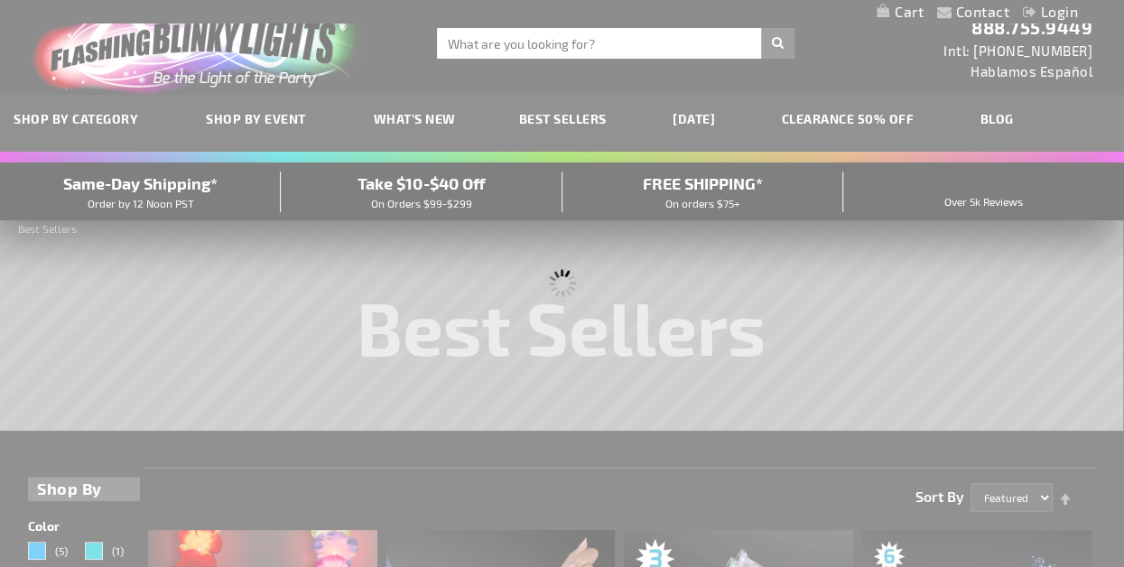
scroll to position [0, 0]
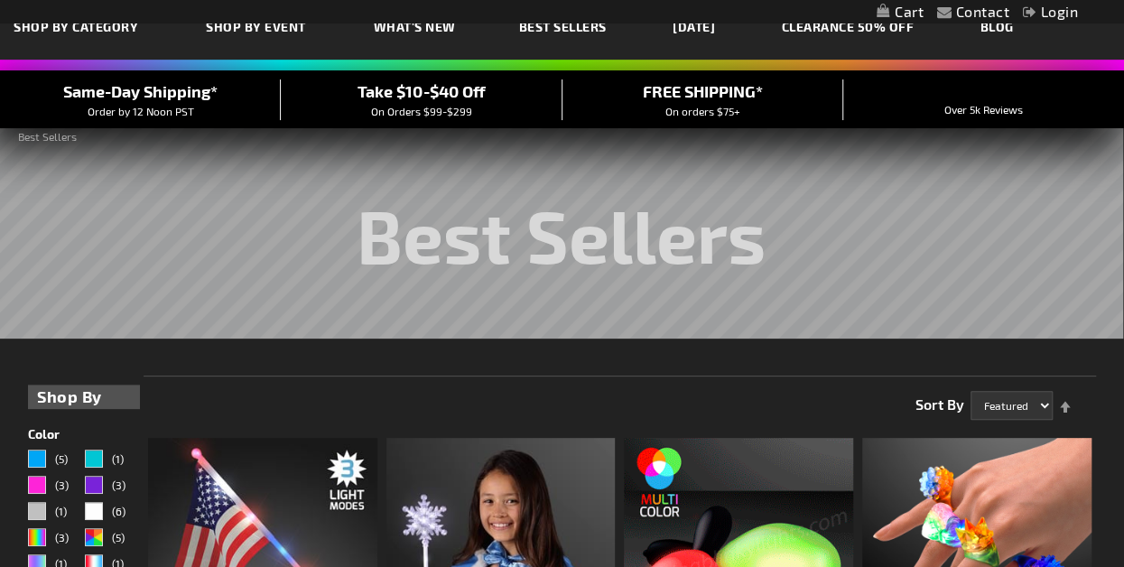
scroll to position [14, 0]
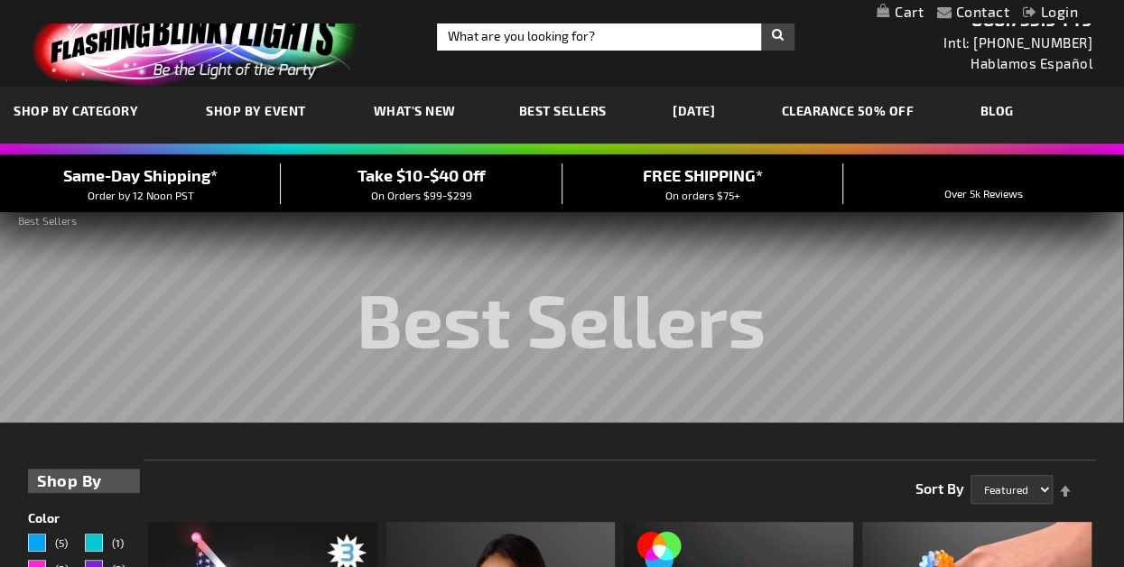
click at [406, 106] on span "What's New" at bounding box center [415, 110] width 82 height 15
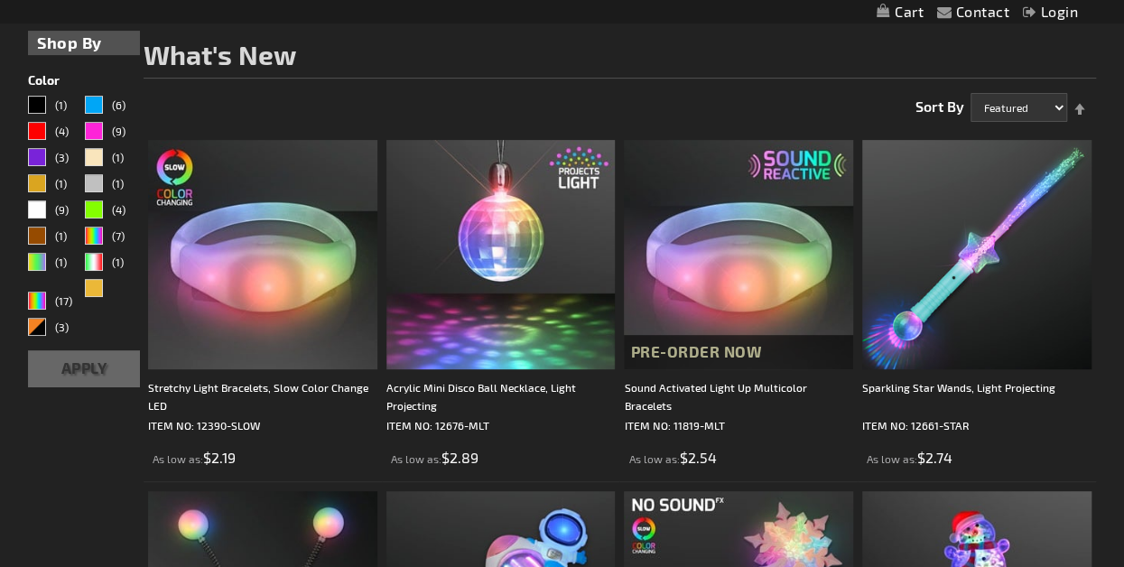
scroll to position [60, 0]
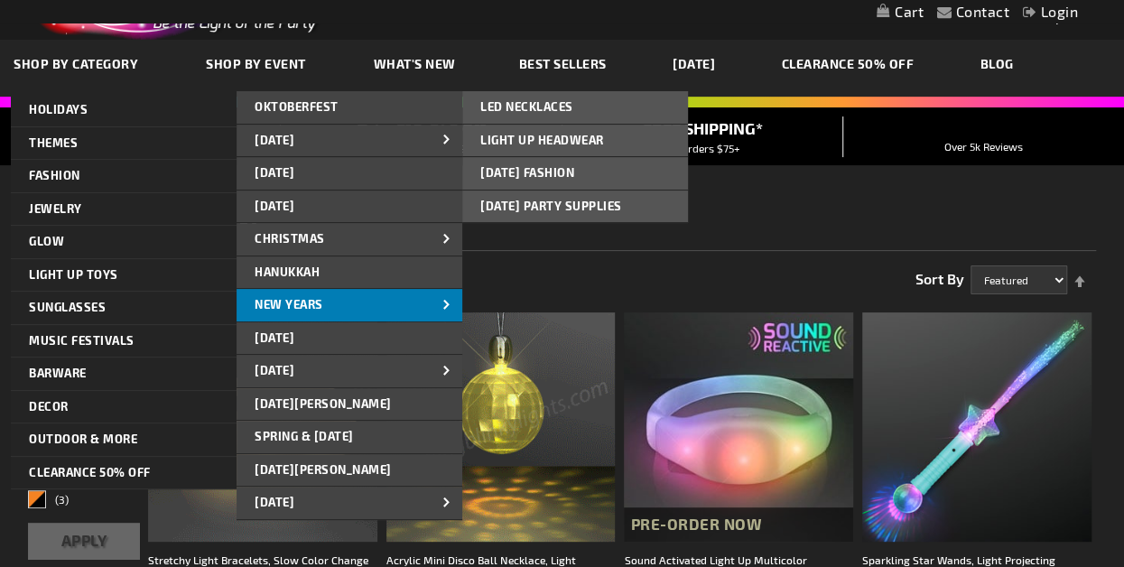
click at [312, 301] on span "New Years" at bounding box center [289, 304] width 69 height 14
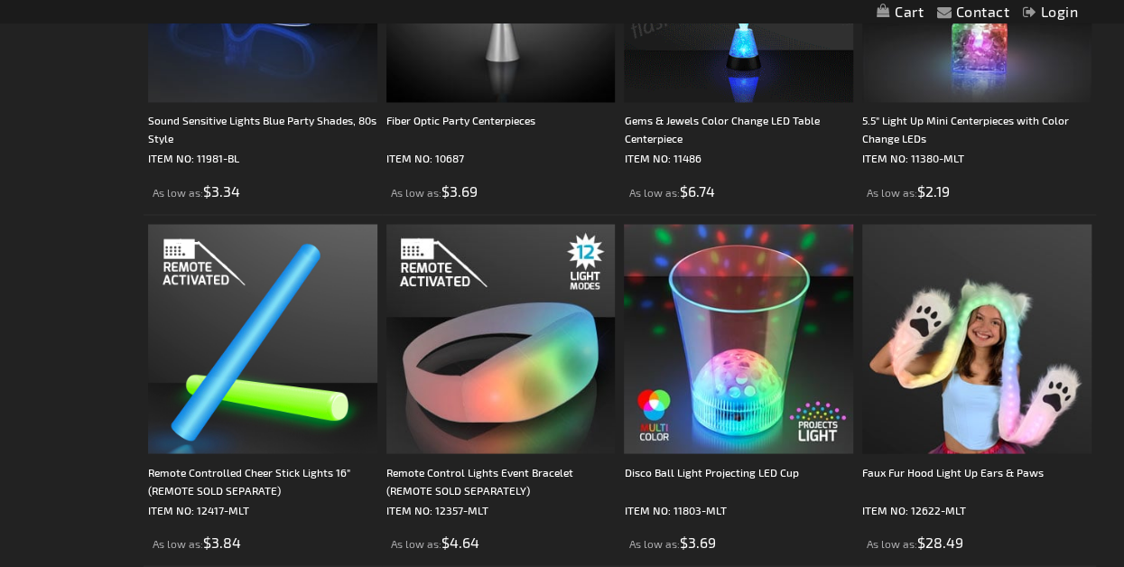
scroll to position [4874, 0]
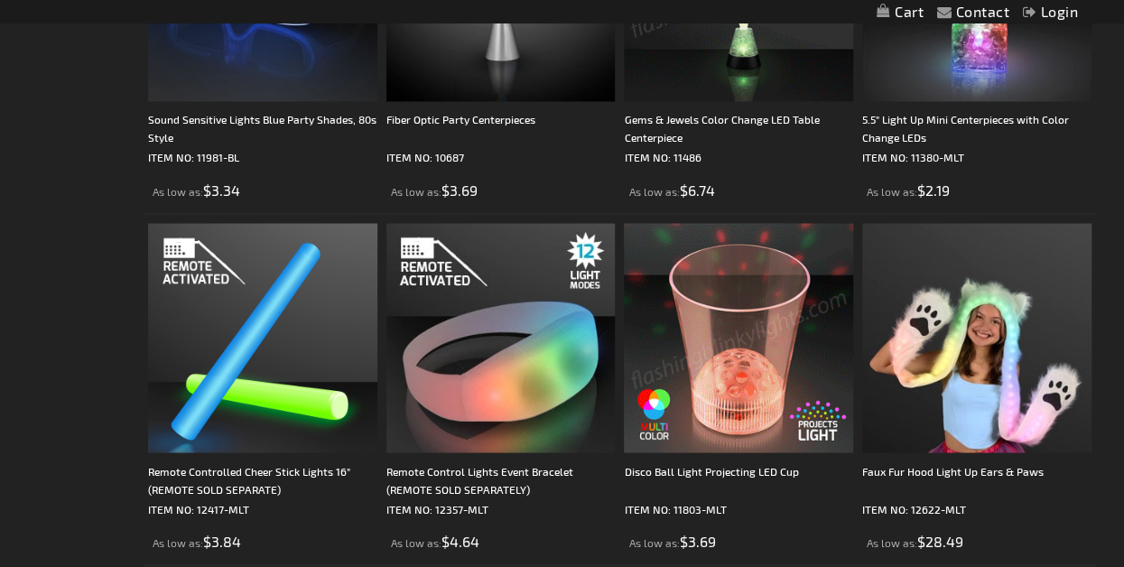
drag, startPoint x: 758, startPoint y: 277, endPoint x: 1119, endPoint y: 130, distance: 389.9
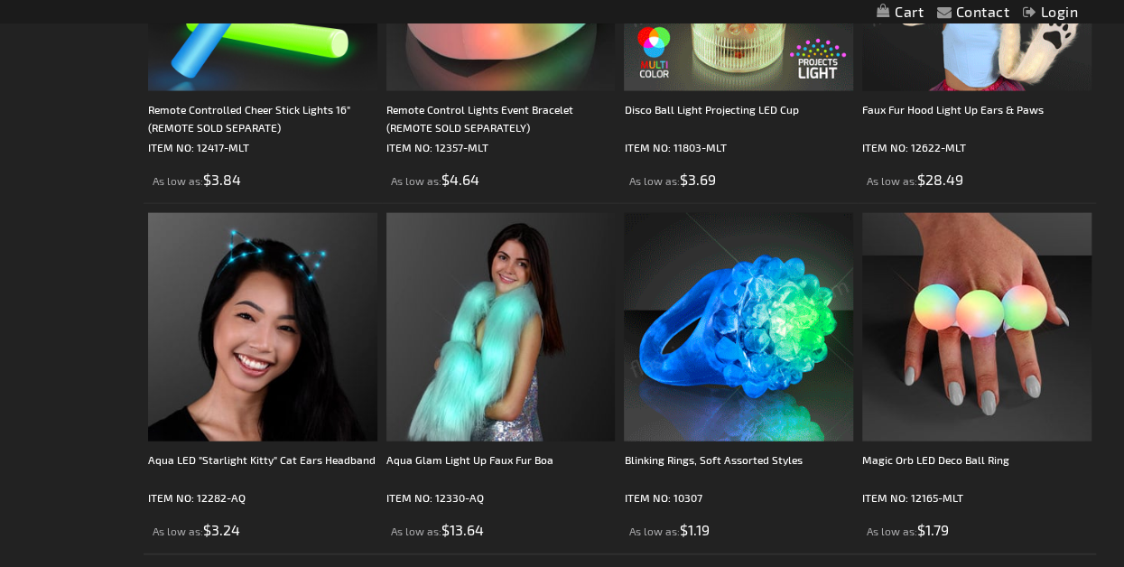
scroll to position [4964, 0]
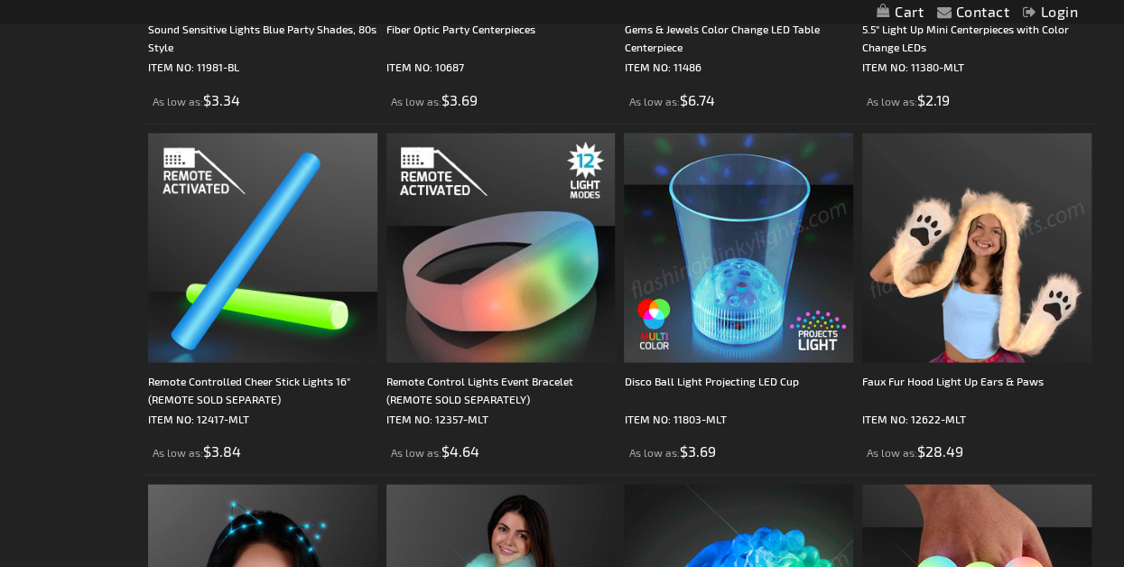
click at [722, 338] on img at bounding box center [738, 247] width 229 height 229
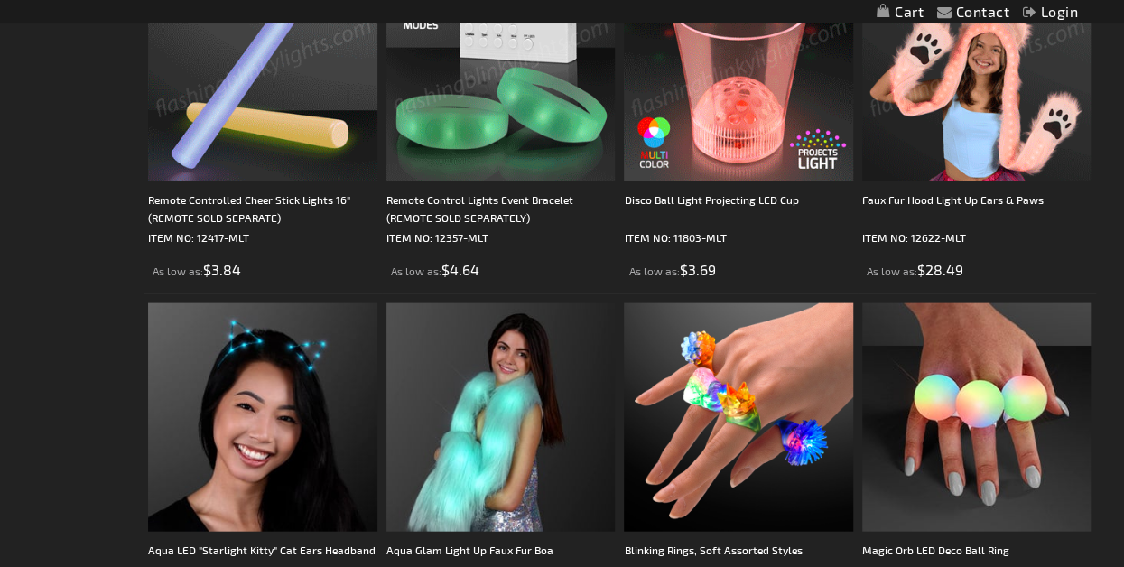
scroll to position [5325, 0]
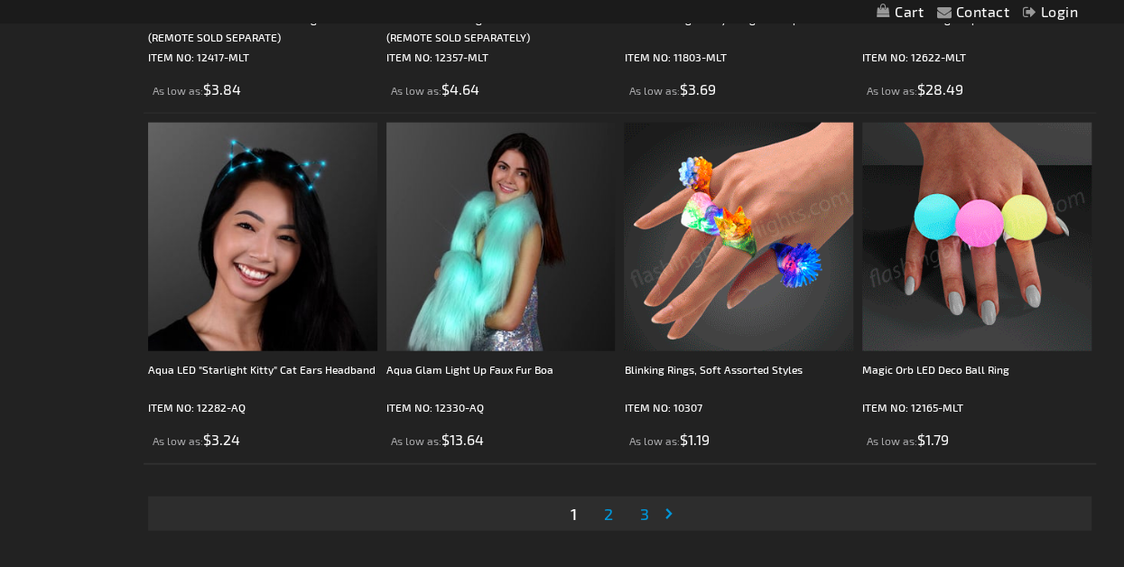
click at [605, 511] on span "2" at bounding box center [608, 514] width 9 height 20
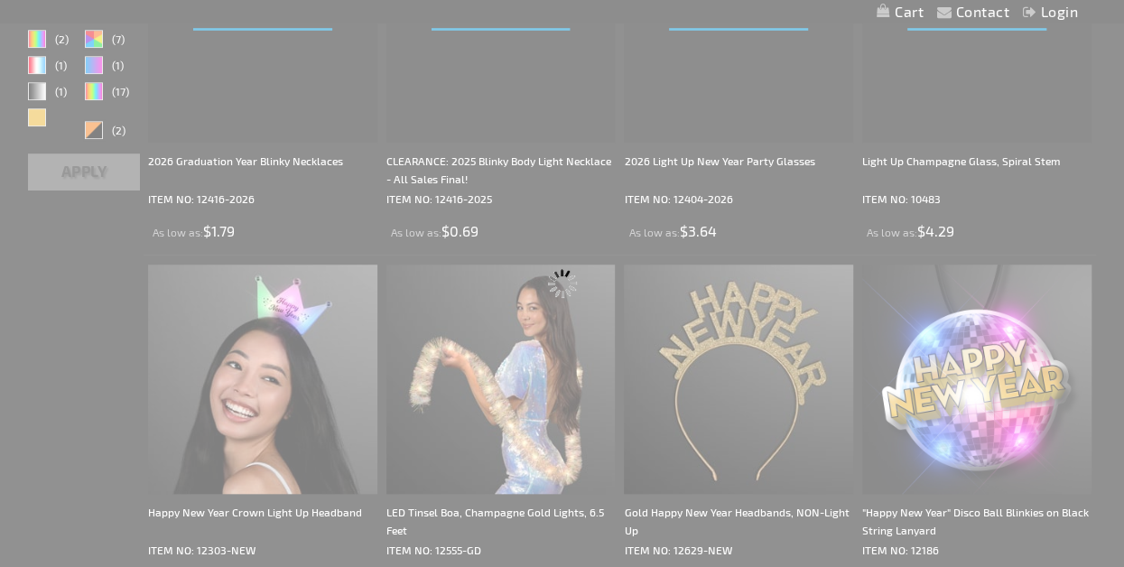
scroll to position [0, 0]
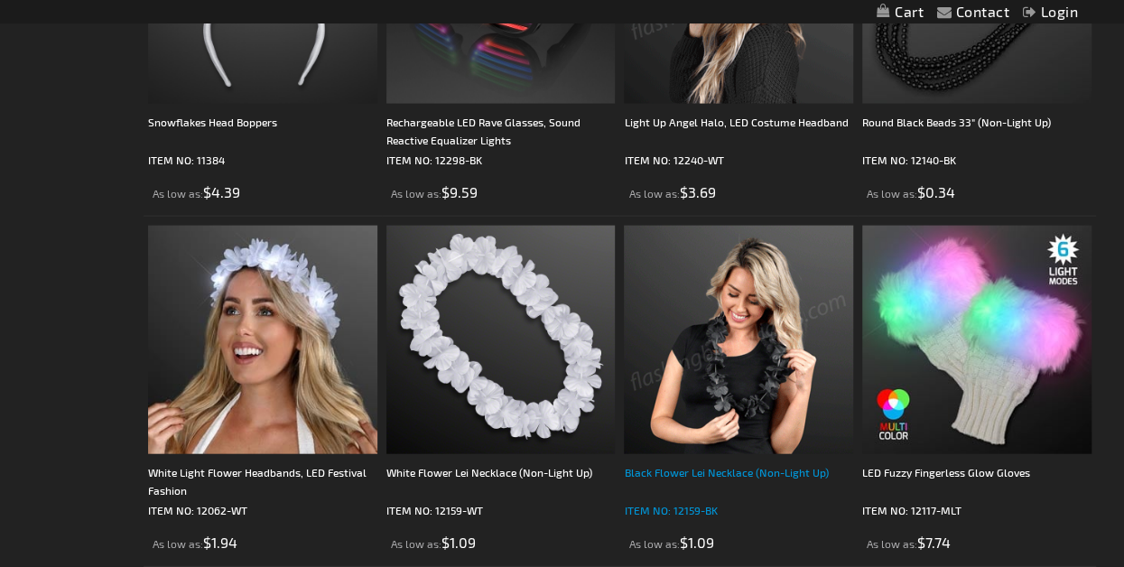
scroll to position [5416, 0]
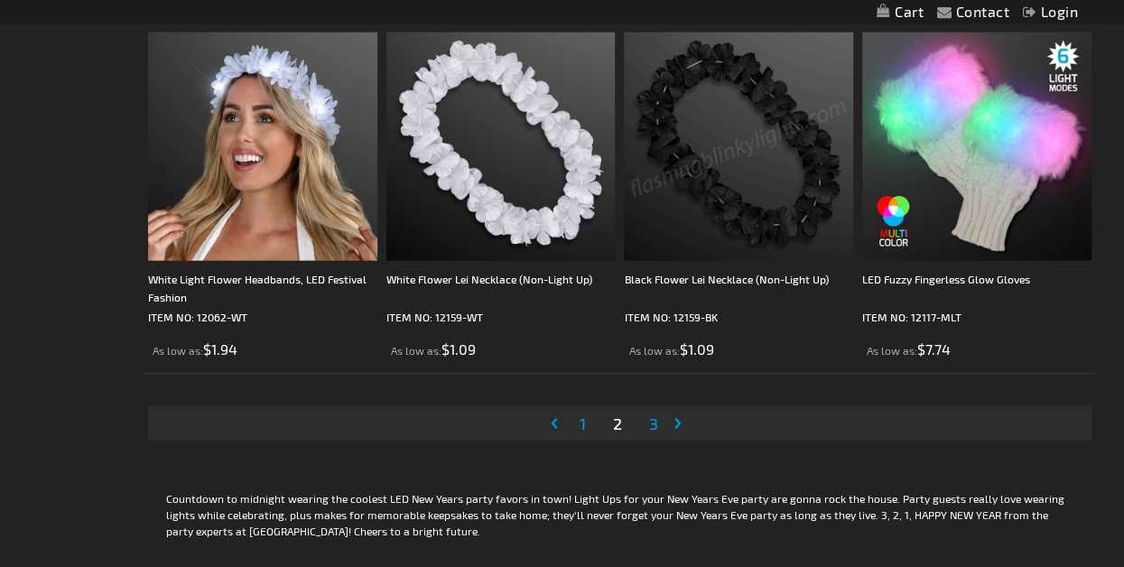
click at [657, 420] on span "3" at bounding box center [653, 423] width 9 height 20
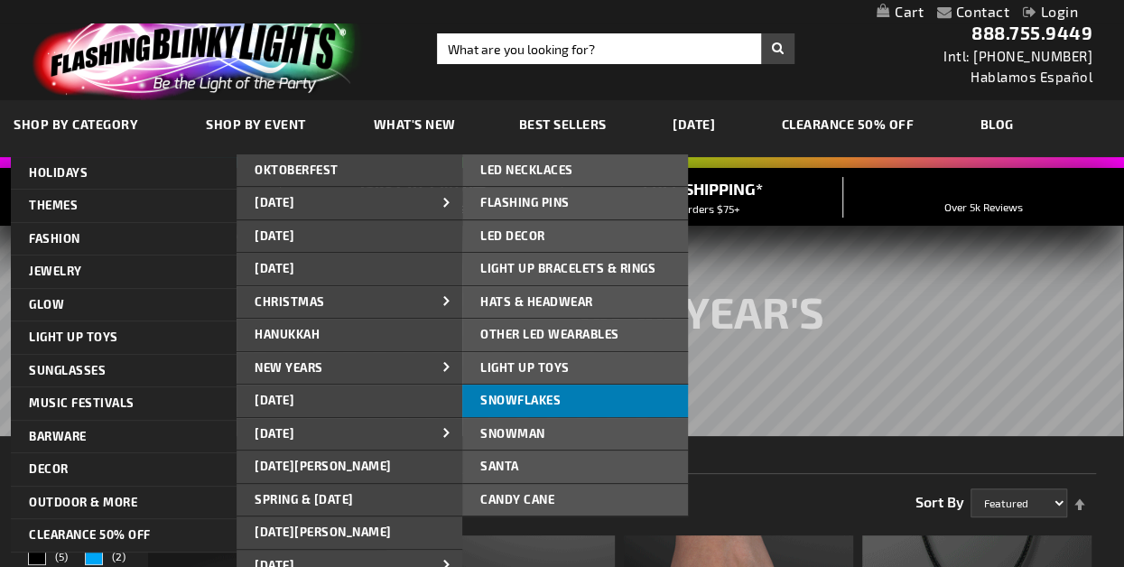
click at [556, 389] on link "Snowflakes" at bounding box center [575, 401] width 226 height 32
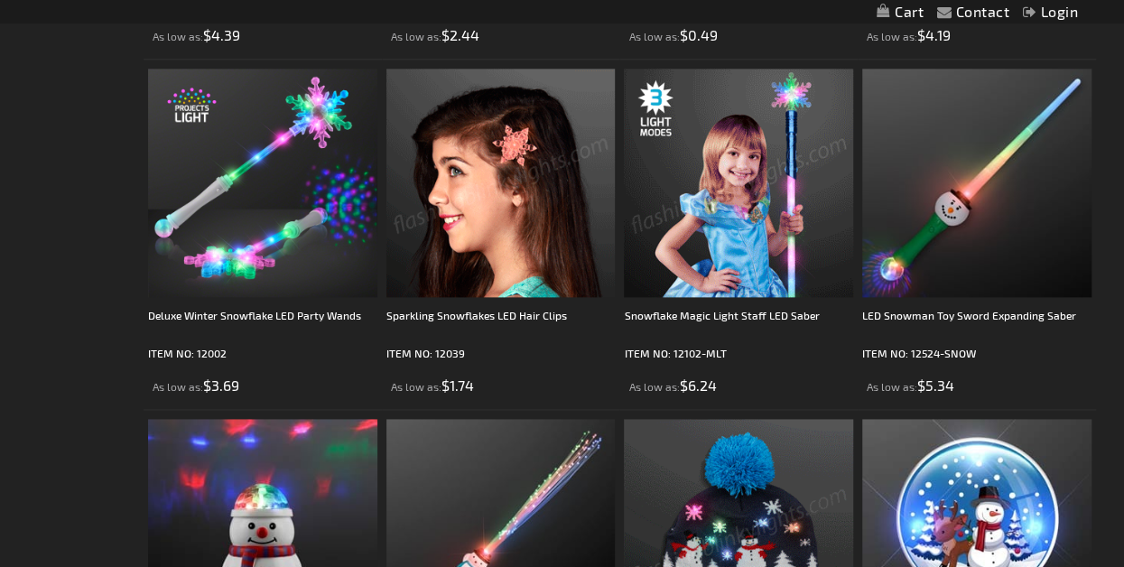
scroll to position [993, 0]
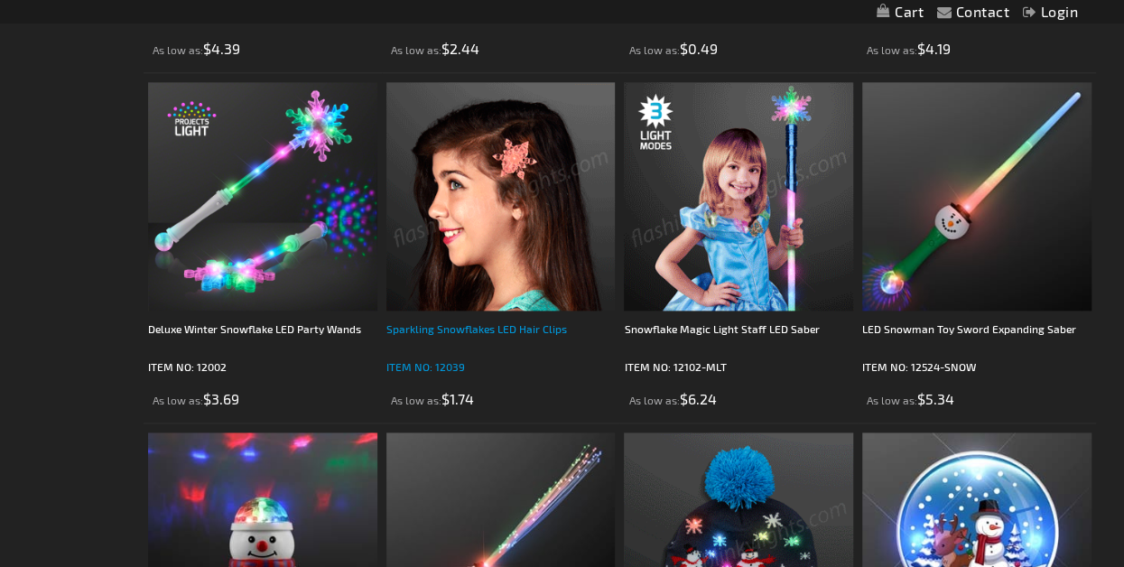
click at [466, 320] on div "Sparkling Snowflakes LED Hair Clips" at bounding box center [500, 338] width 229 height 36
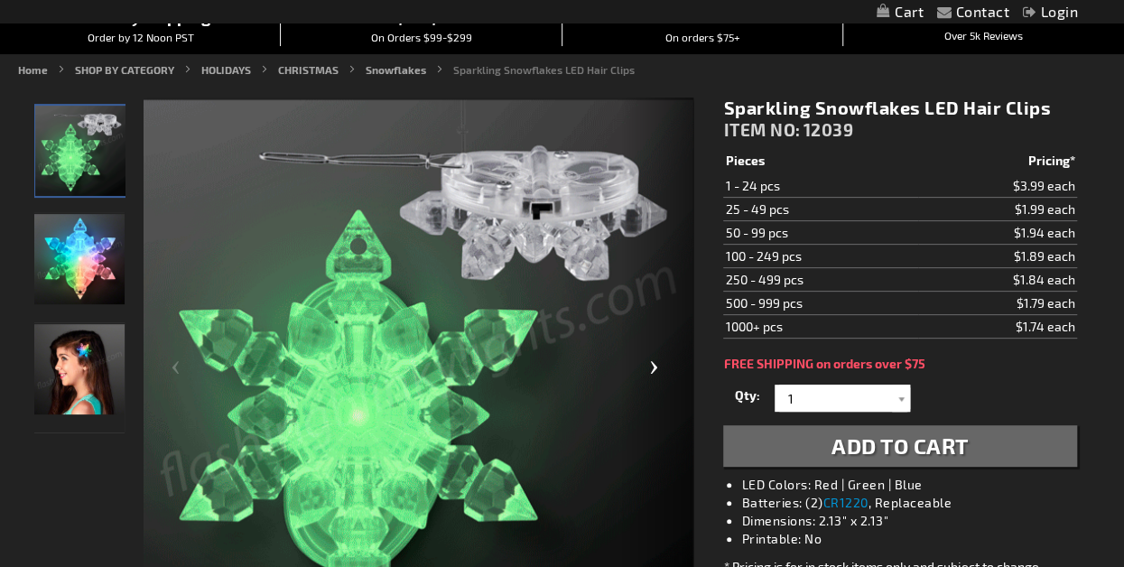
scroll to position [90, 0]
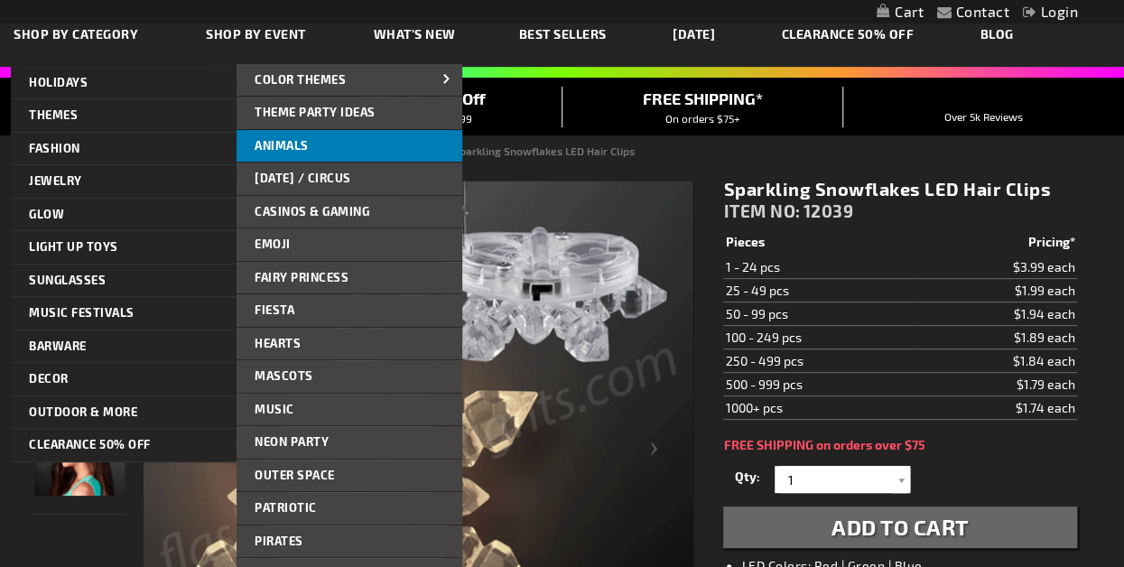
click at [275, 135] on link "Animals" at bounding box center [349, 146] width 226 height 32
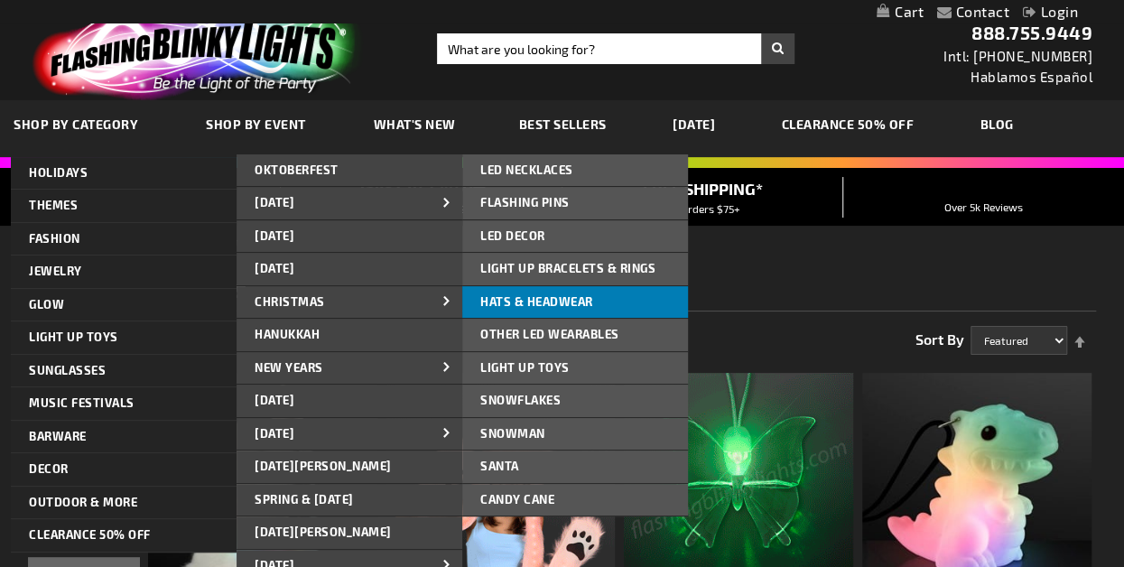
click at [543, 299] on span "Hats & Headwear" at bounding box center [536, 301] width 113 height 14
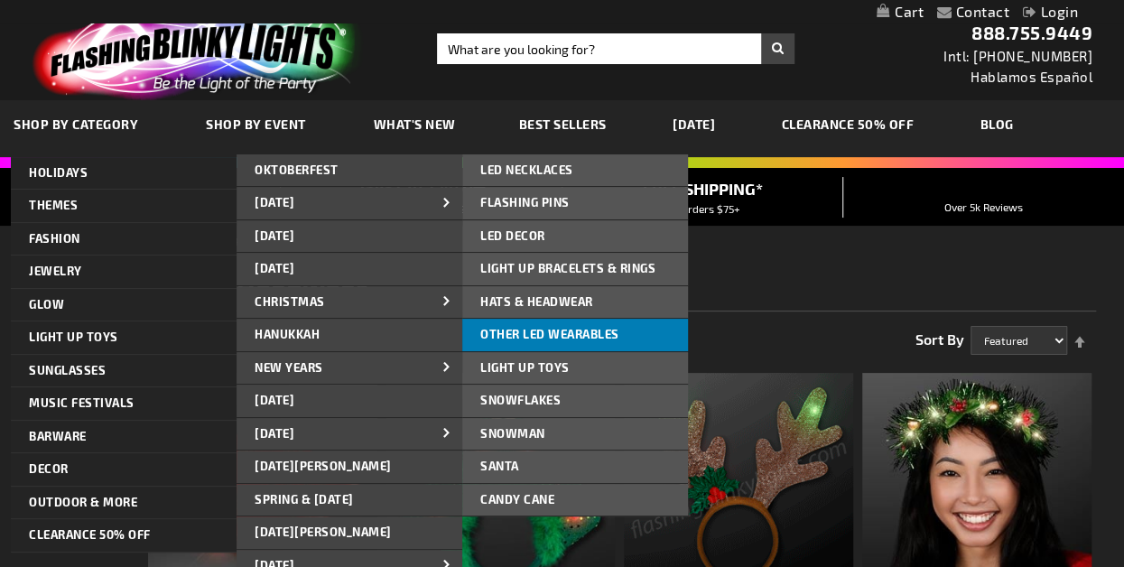
click at [527, 329] on span "Other LED Wearables" at bounding box center [549, 334] width 139 height 14
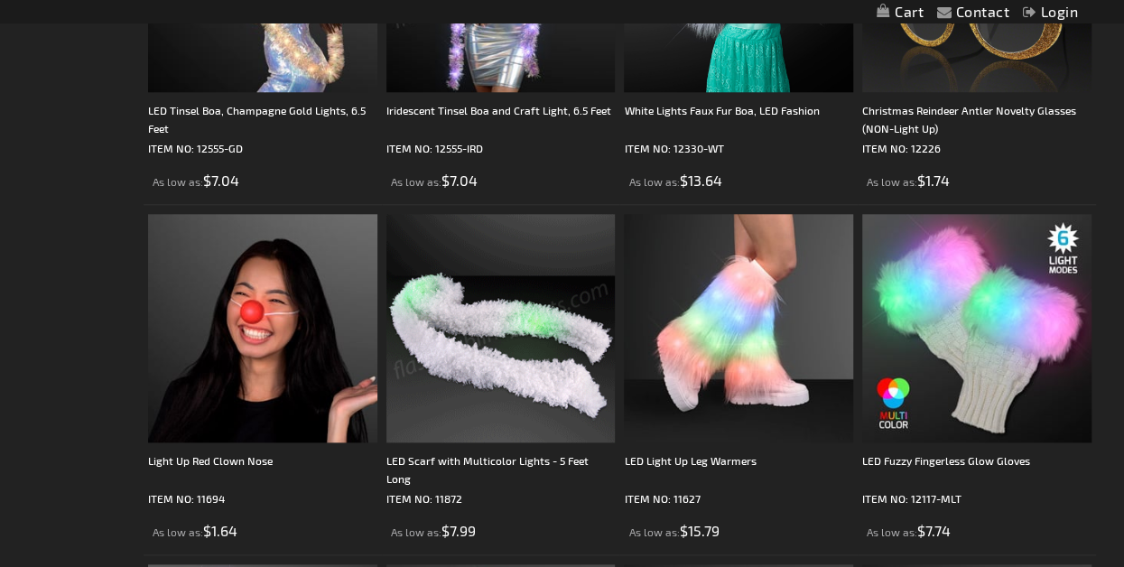
scroll to position [903, 0]
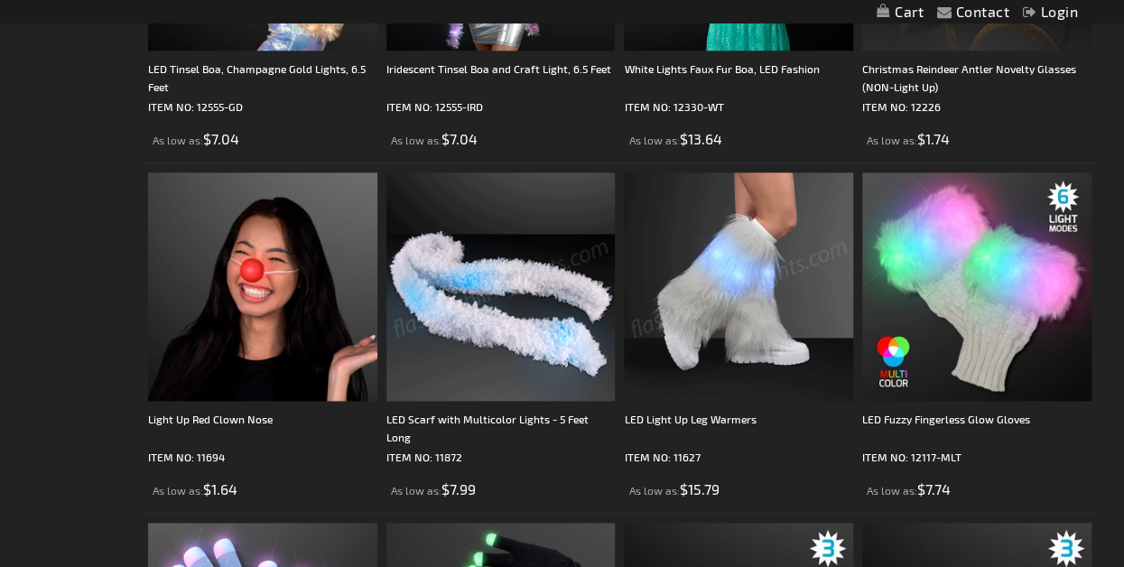
click at [755, 313] on img at bounding box center [738, 286] width 229 height 229
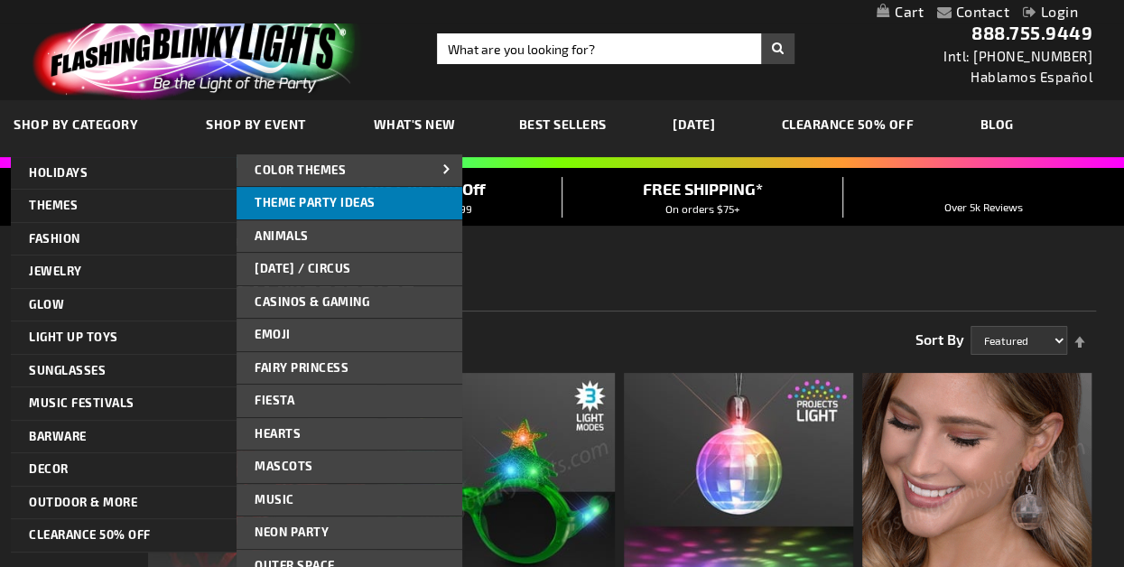
click at [309, 203] on span "Theme Party Ideas" at bounding box center [315, 202] width 121 height 14
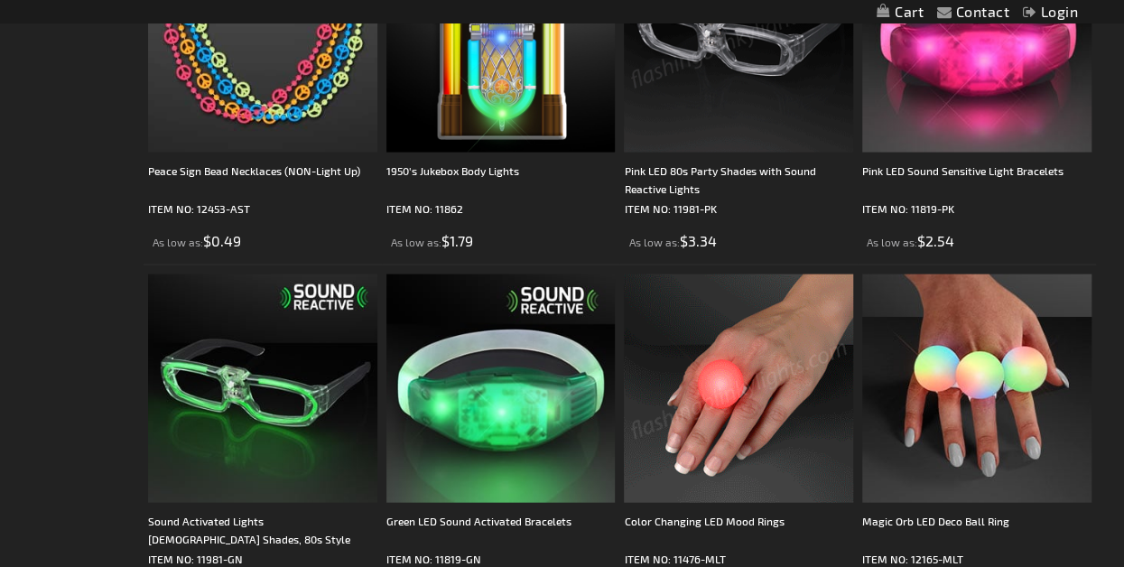
scroll to position [5416, 0]
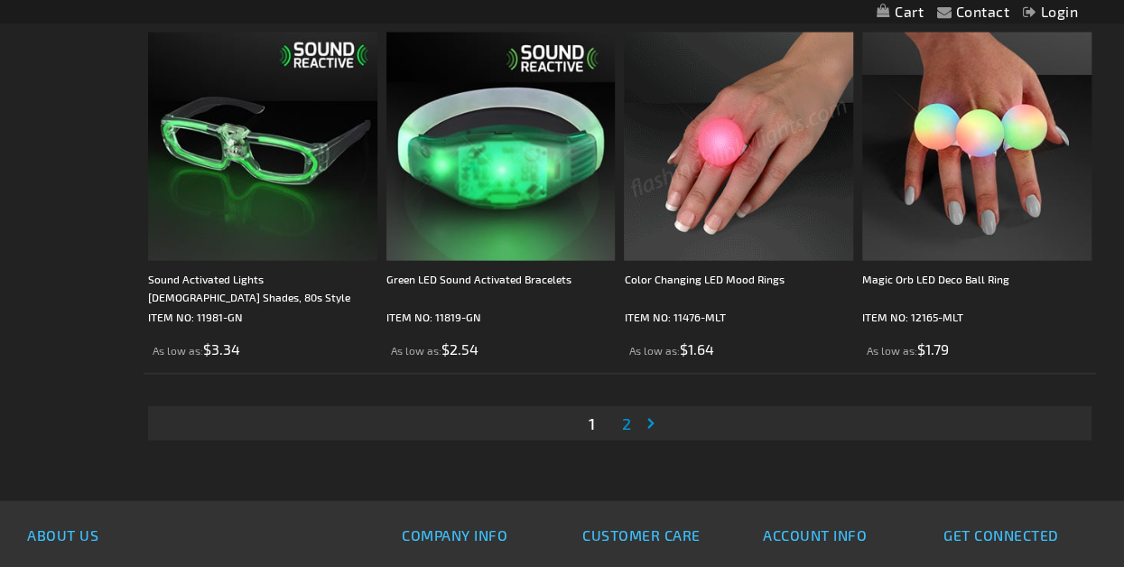
click at [623, 414] on span "2" at bounding box center [626, 423] width 9 height 20
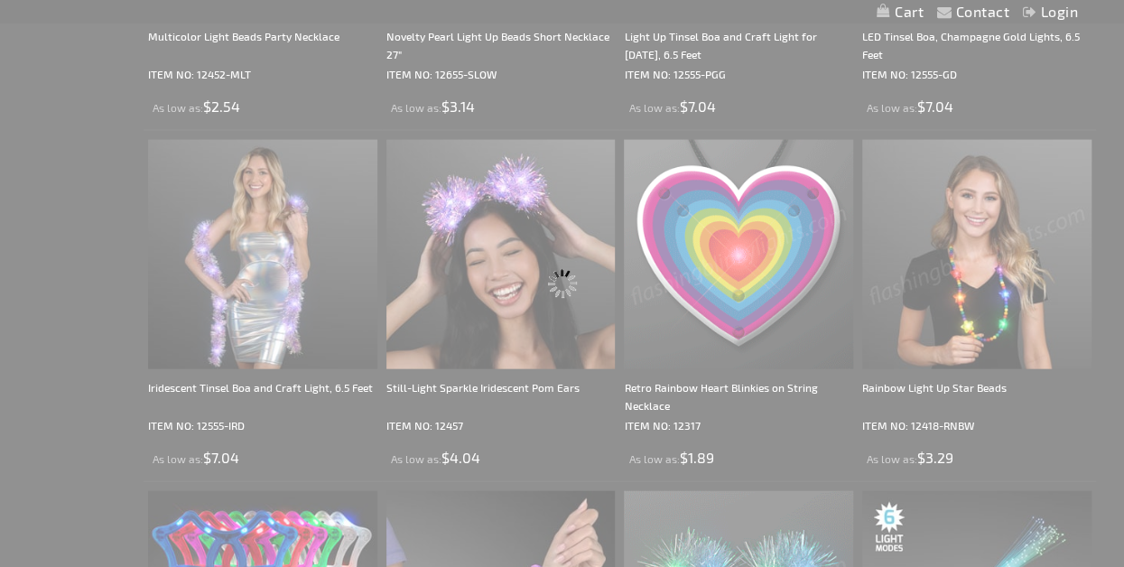
scroll to position [618, 0]
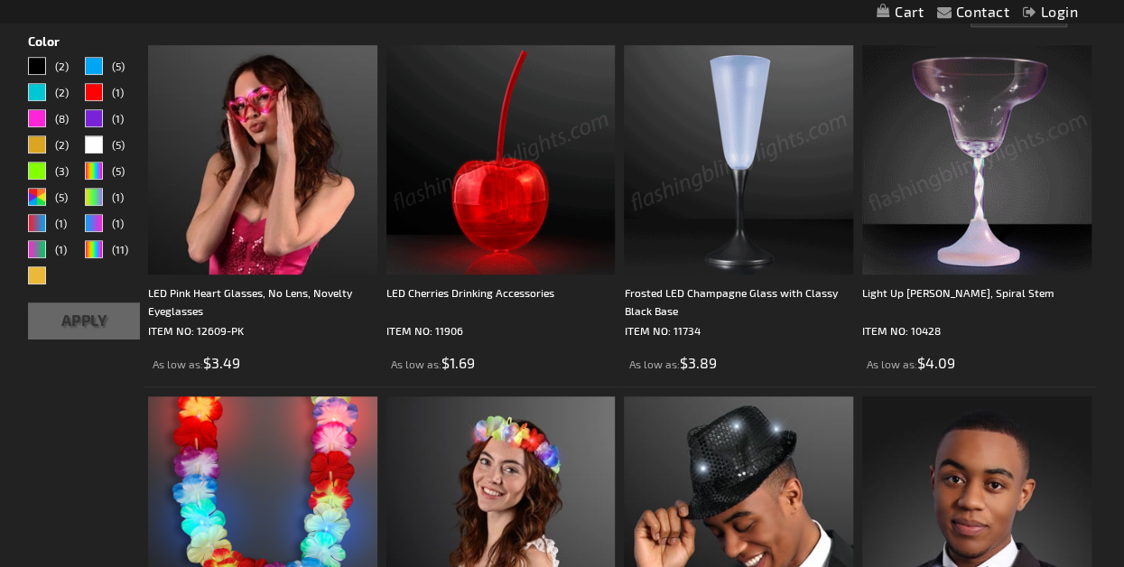
scroll to position [413, 0]
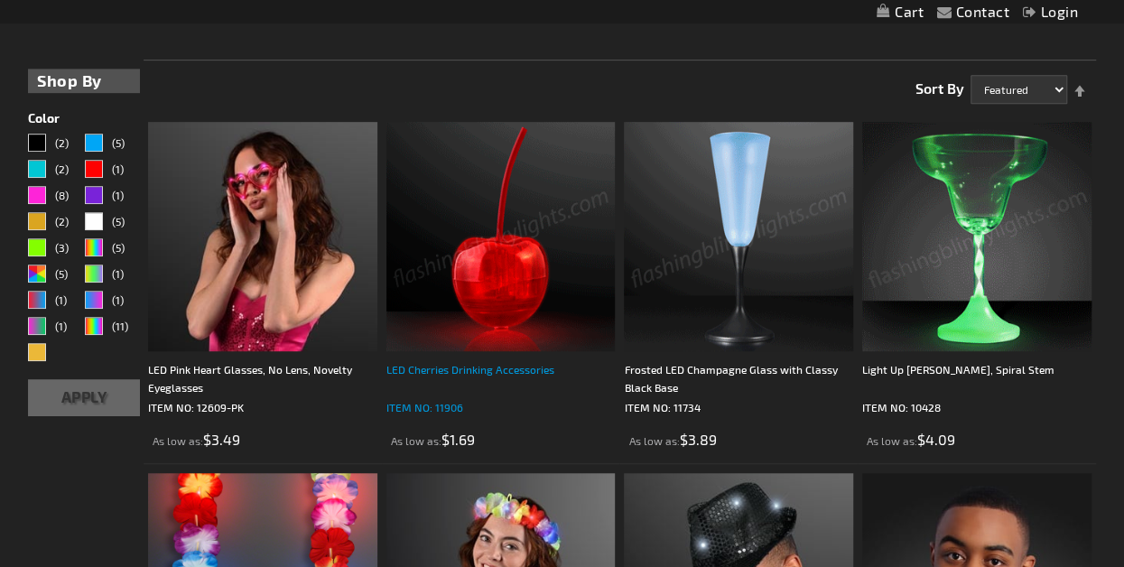
click at [468, 367] on div "LED Cherries Drinking Accessories" at bounding box center [500, 378] width 229 height 36
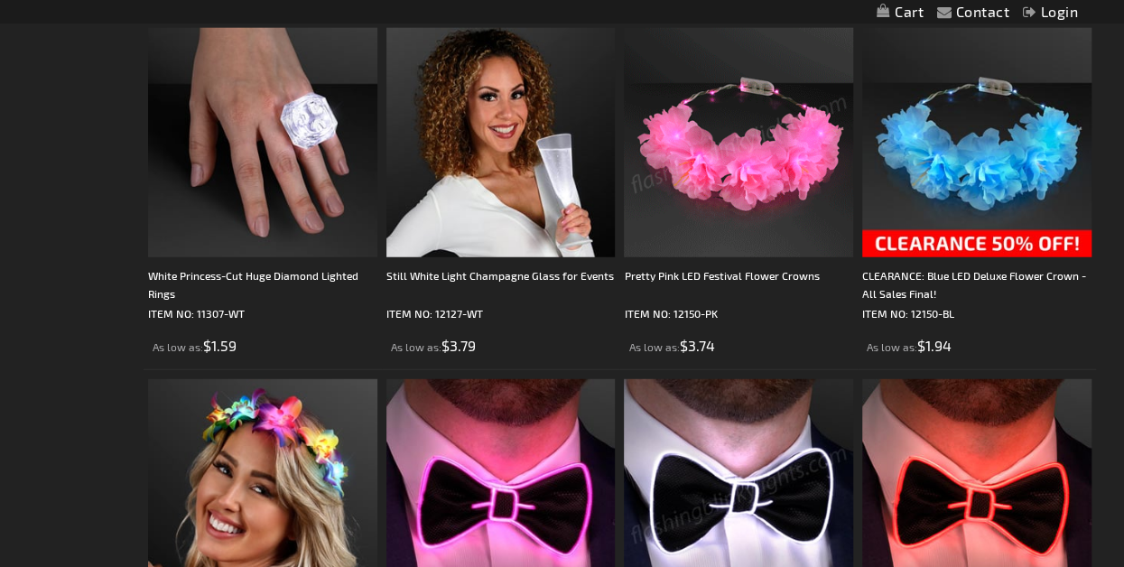
scroll to position [2038, 0]
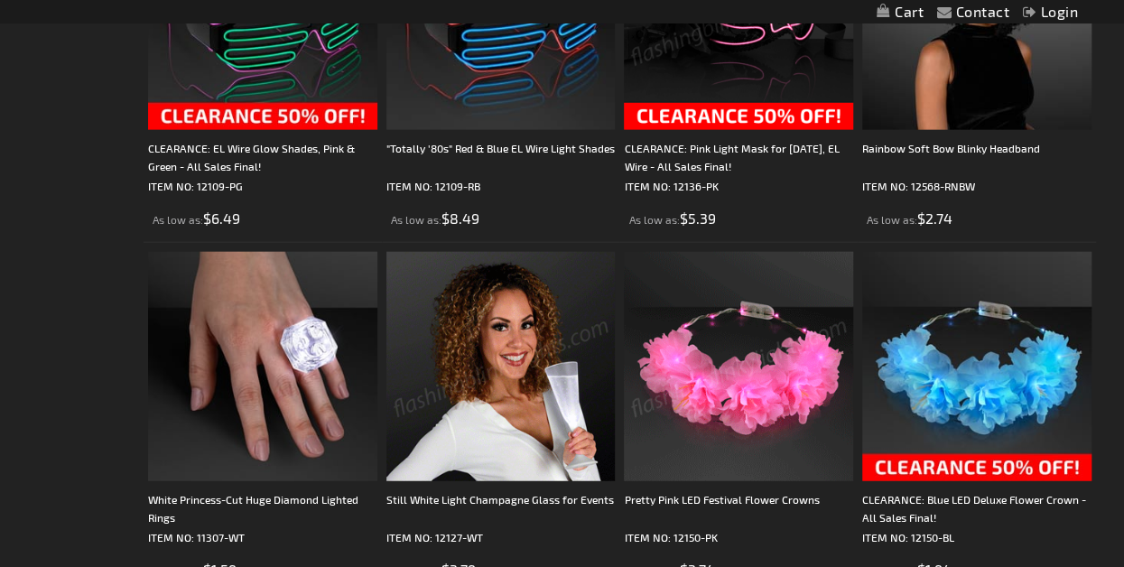
click at [473, 441] on img at bounding box center [500, 366] width 229 height 229
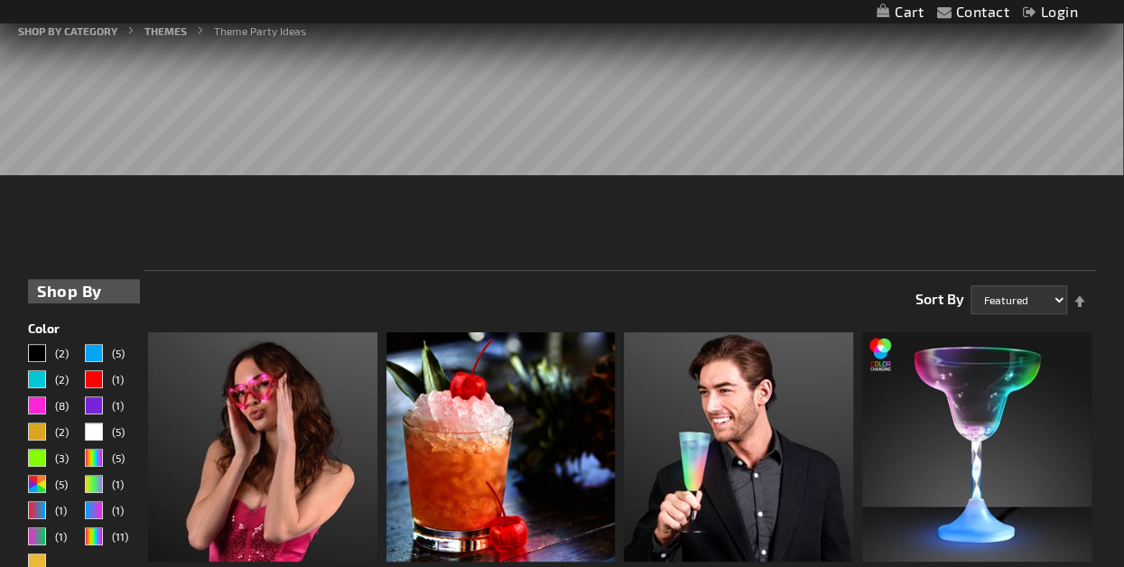
scroll to position [55, 0]
